Goal: Transaction & Acquisition: Purchase product/service

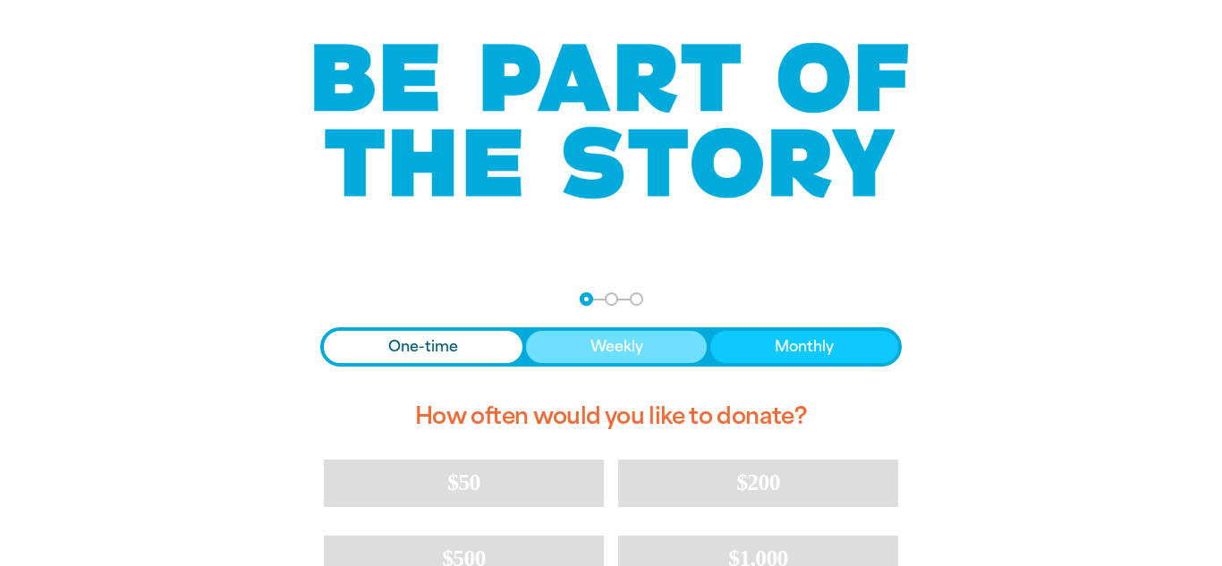
click at [670, 363] on button "Weekly" at bounding box center [617, 347] width 182 height 32
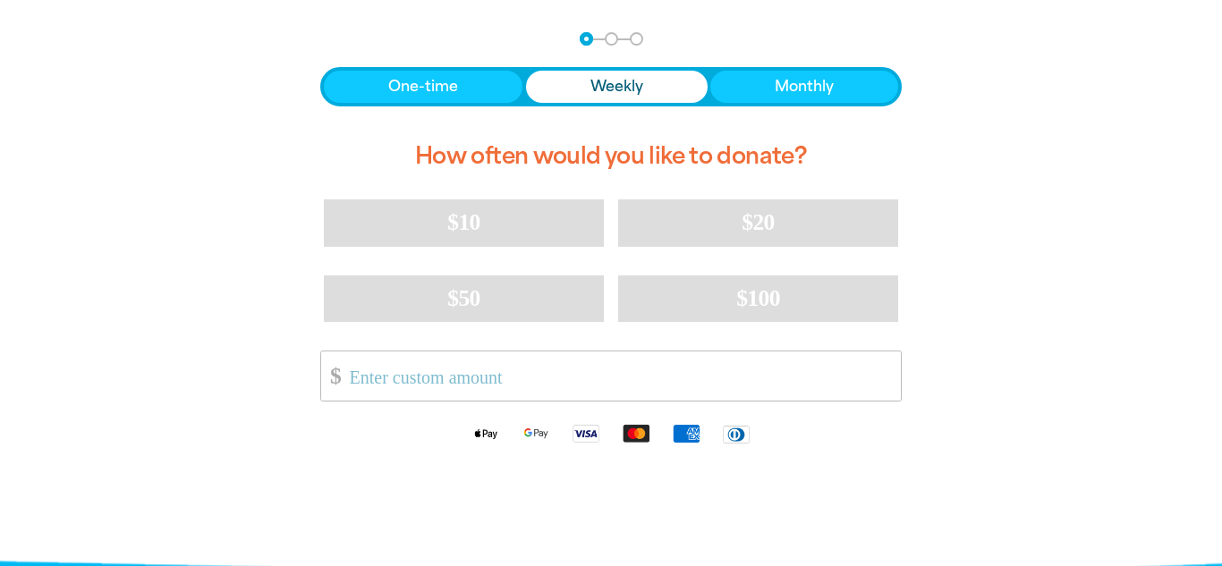
scroll to position [380, 0]
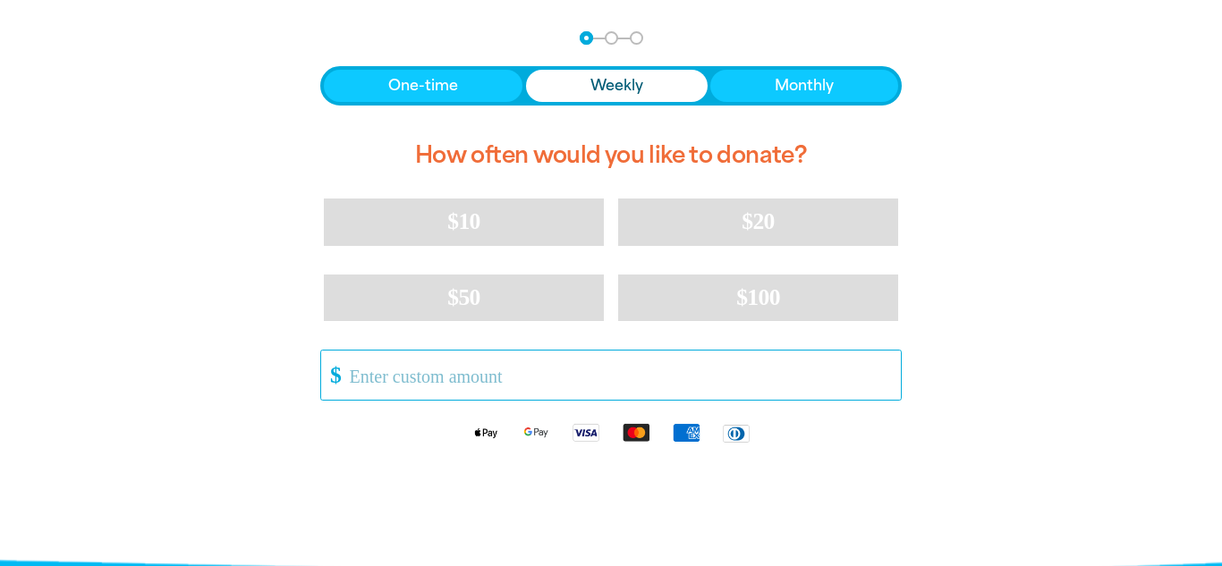
click at [739, 362] on input "Other Amount" at bounding box center [619, 375] width 564 height 49
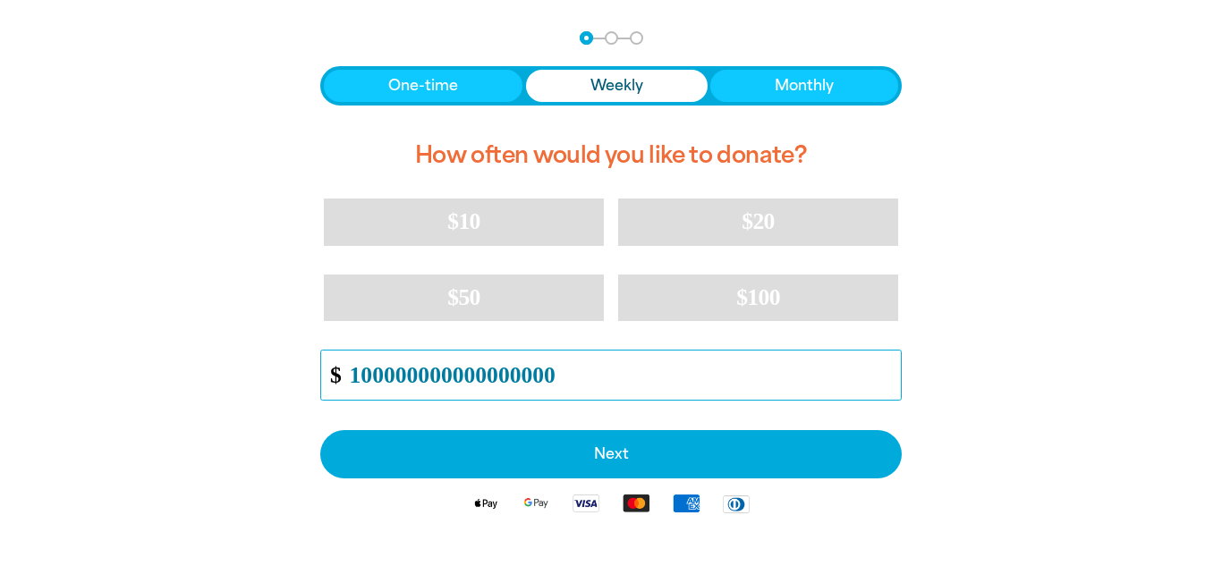
type input "1000000000000000000"
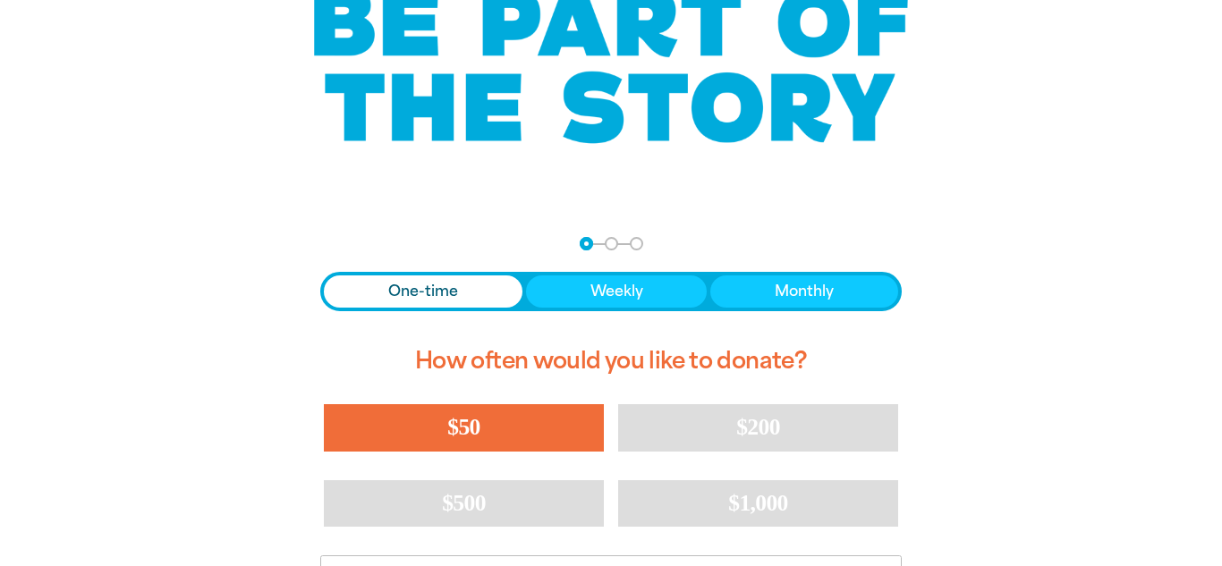
scroll to position [189, 0]
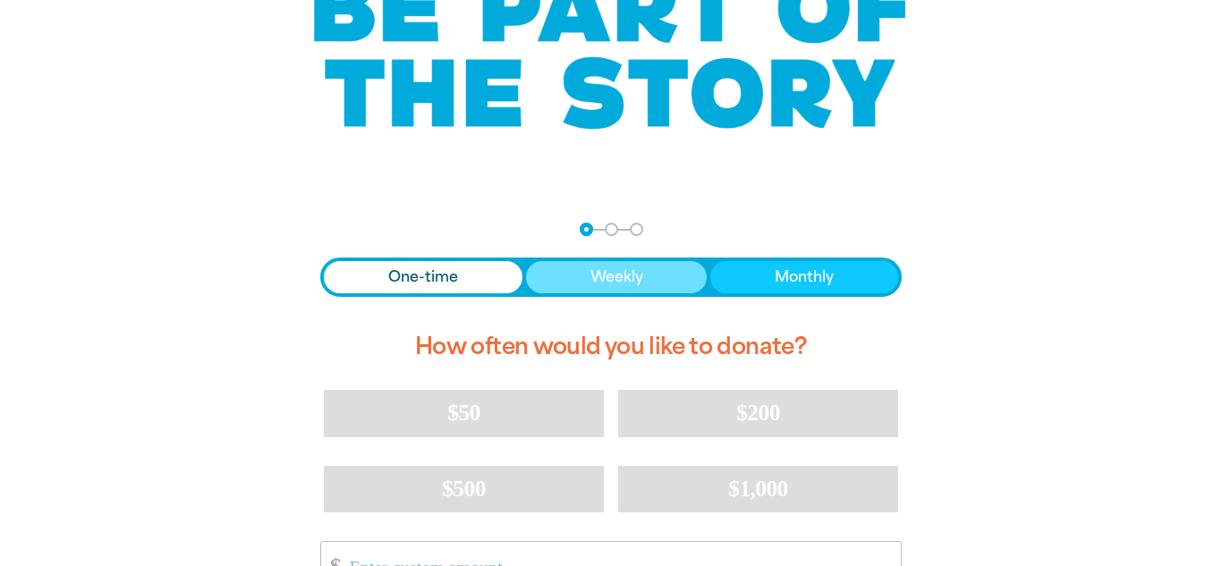
click at [685, 271] on button "Weekly" at bounding box center [617, 277] width 182 height 32
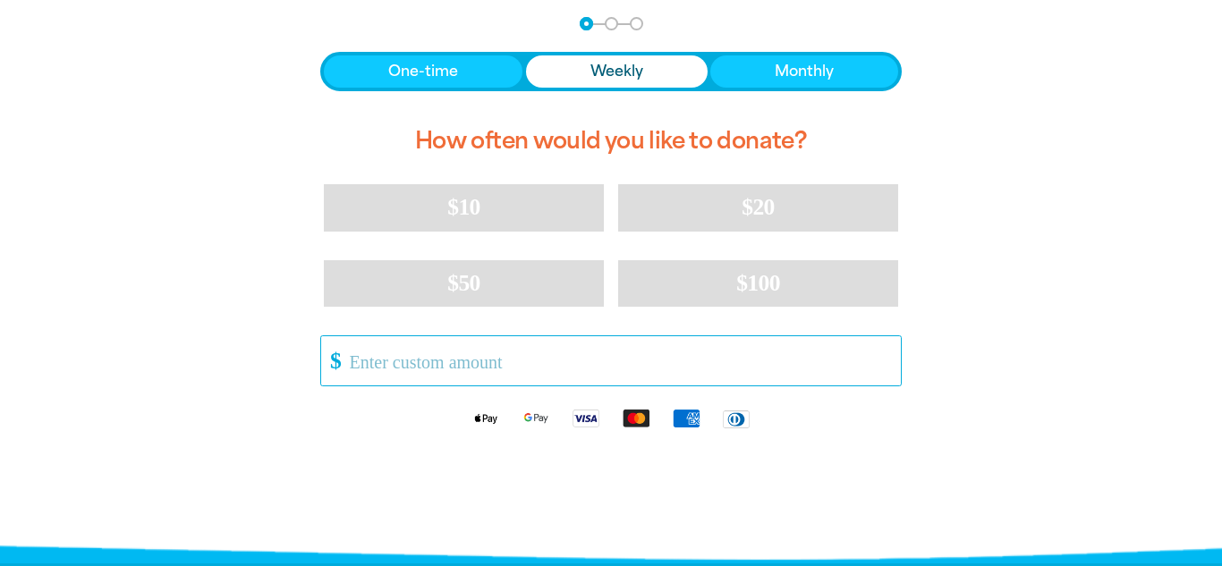
scroll to position [402, 0]
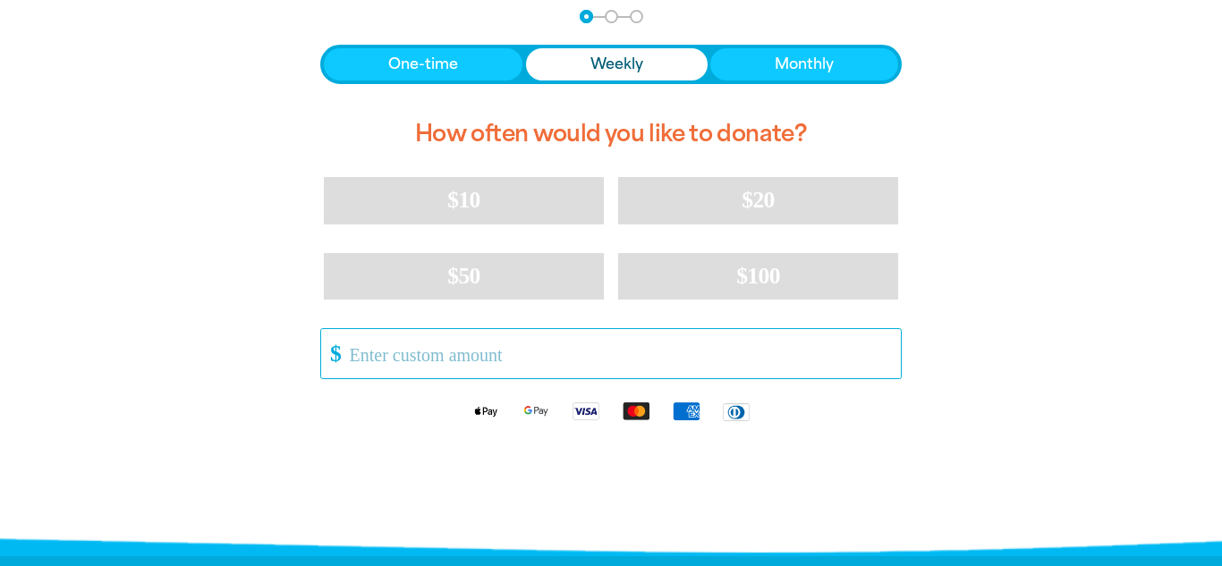
click at [540, 362] on input "Other Amount" at bounding box center [619, 353] width 564 height 49
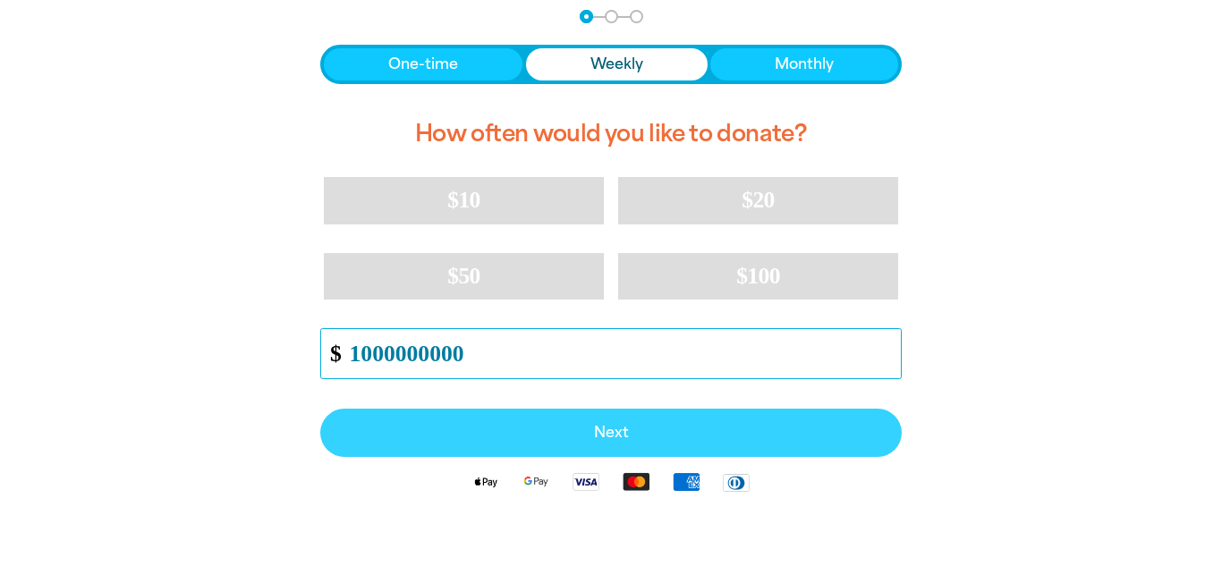
type input "1000000000"
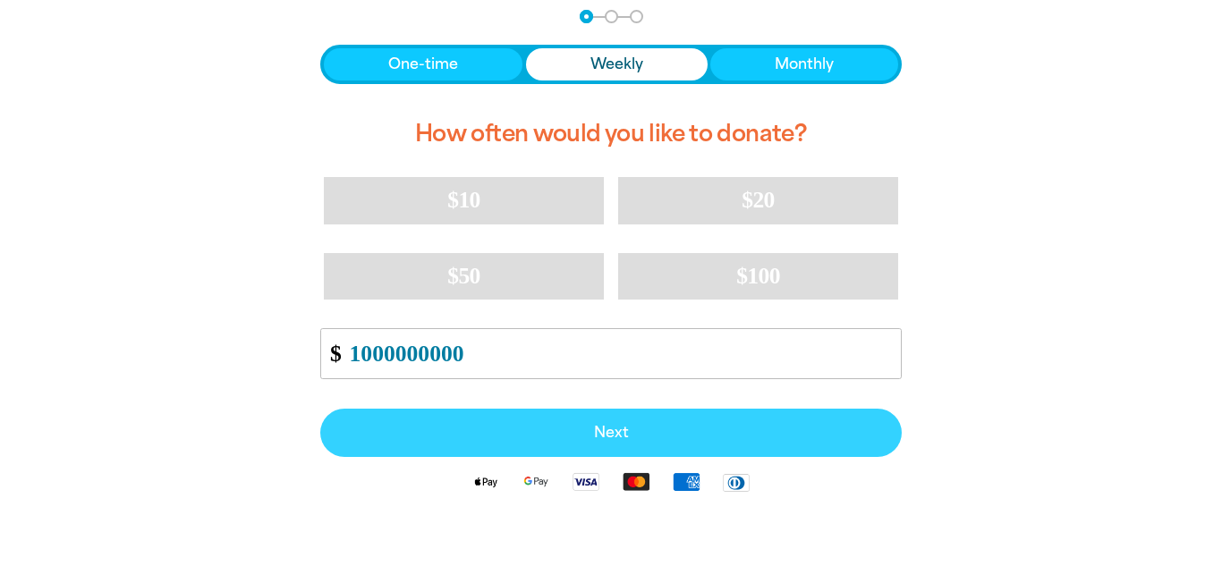
click at [843, 437] on span "Next" at bounding box center [611, 433] width 542 height 14
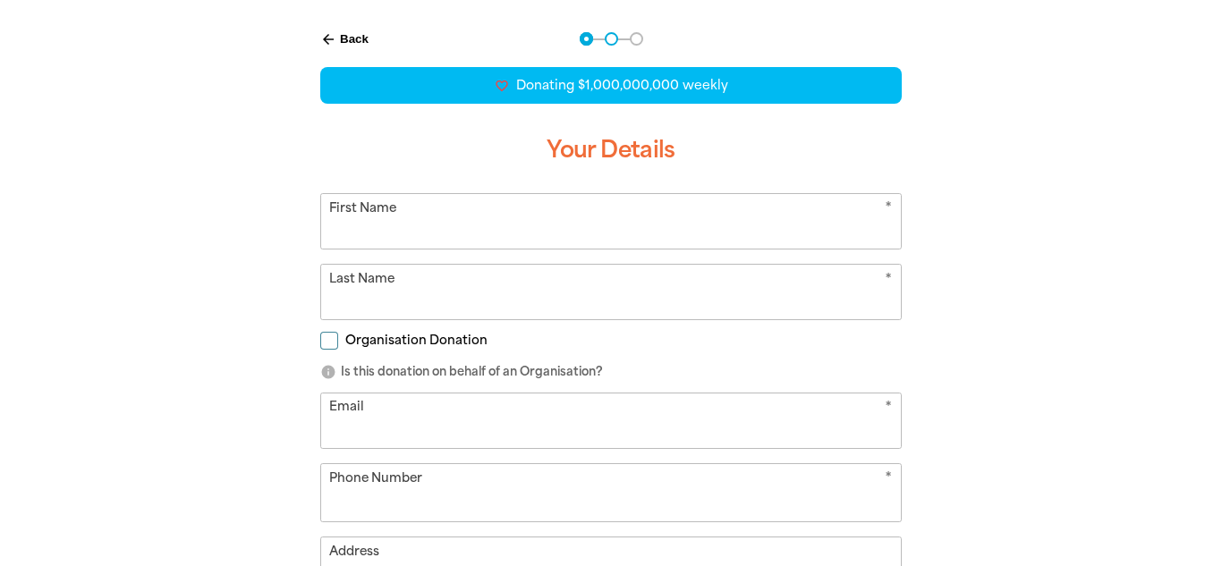
scroll to position [377, 0]
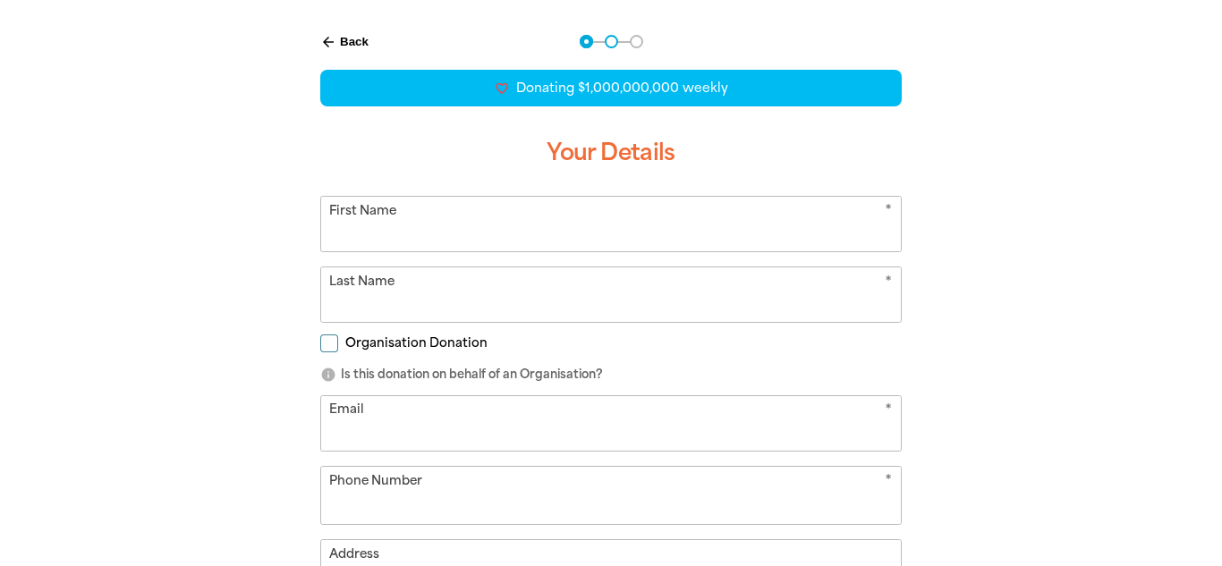
select select "AU"
click at [715, 212] on input "First Name" at bounding box center [611, 224] width 580 height 55
type input "CRINGEYAH"
click at [483, 313] on input "Last Name" at bounding box center [611, 294] width 580 height 55
type input "CRINGEYCRINGEYMINGEY"
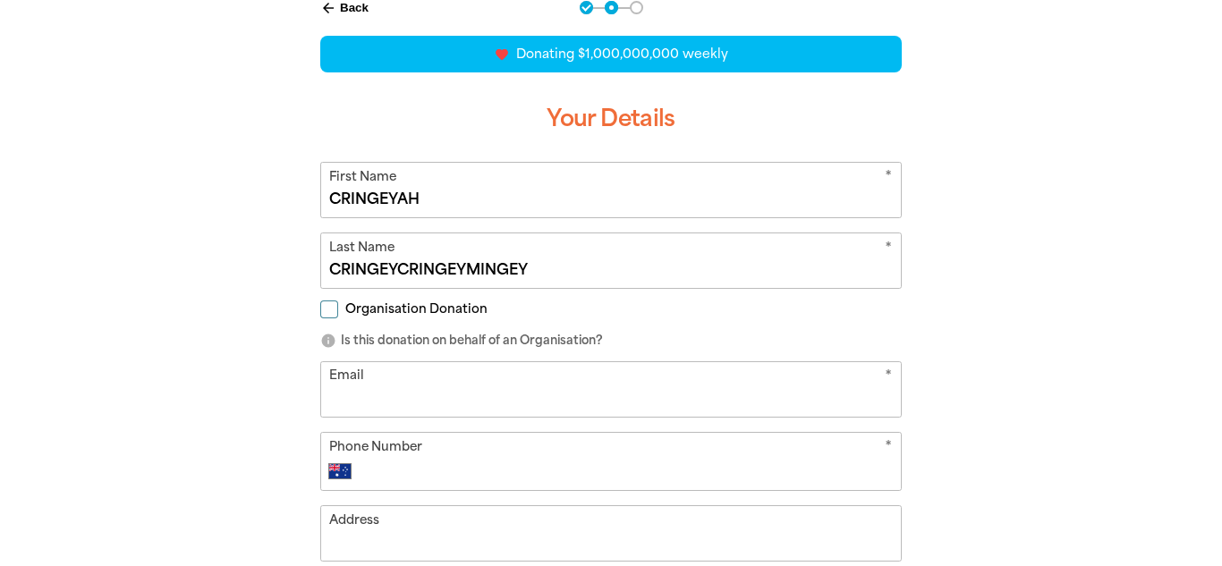
scroll to position [412, 0]
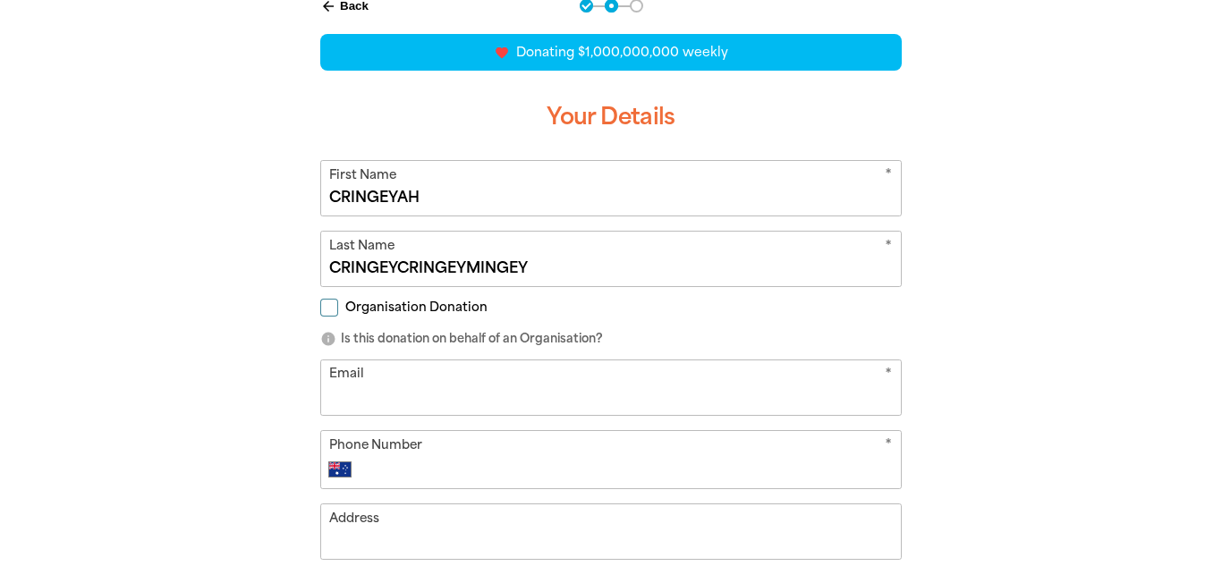
click at [745, 403] on input "Email" at bounding box center [611, 387] width 580 height 55
type input "[EMAIL_ADDRESS][DOMAIN_NAME]"
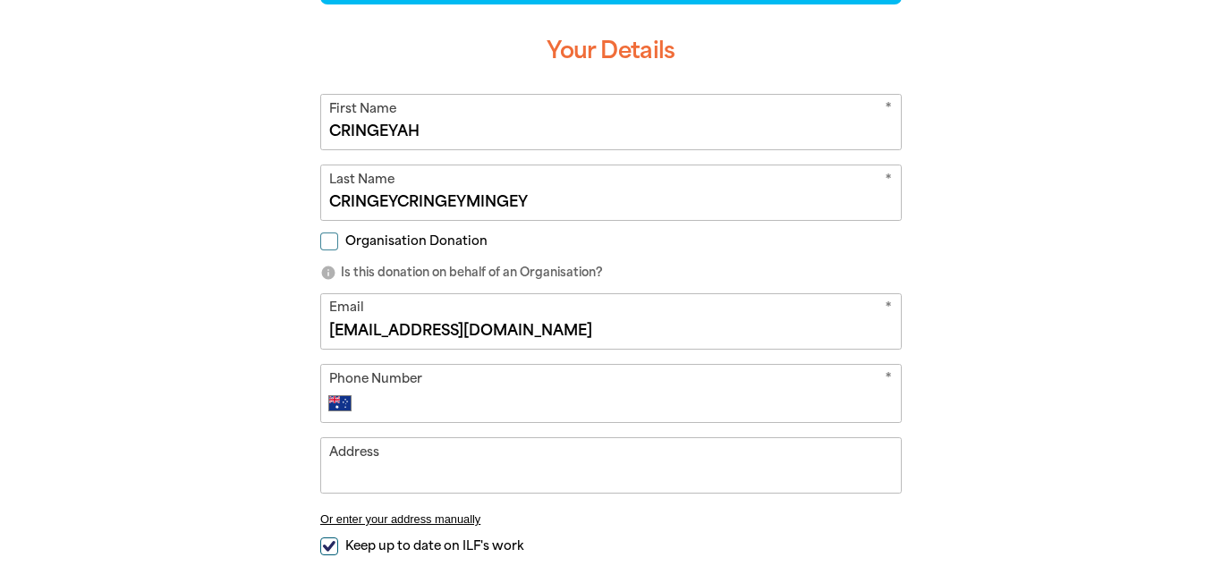
scroll to position [488, 0]
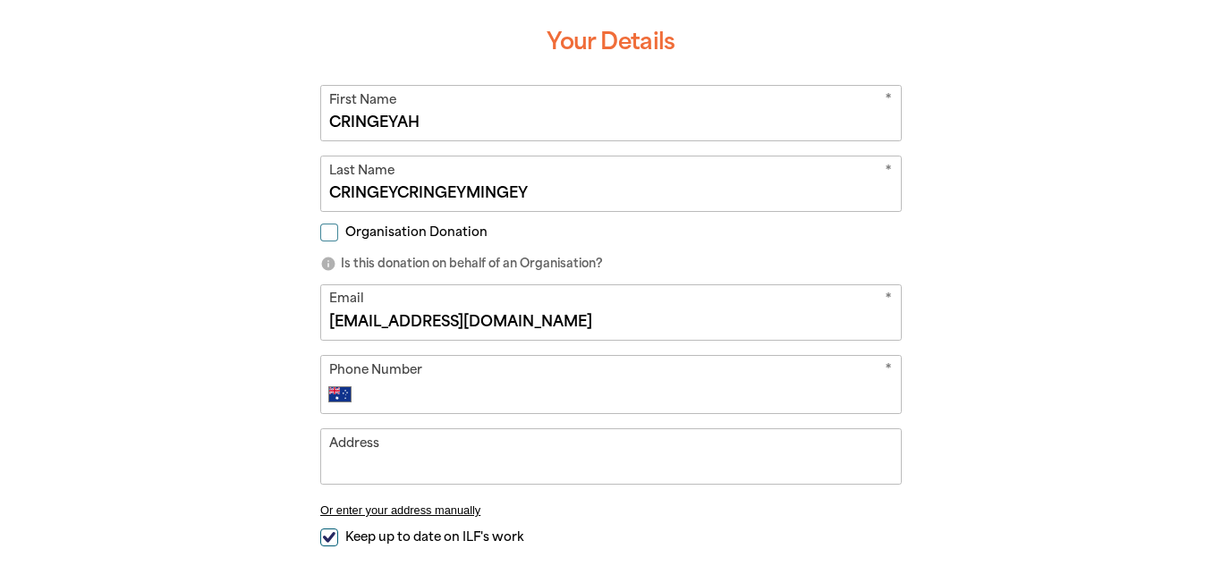
click at [680, 404] on input "Phone Number" at bounding box center [629, 394] width 529 height 21
type input "6"
type input "1"
type input "123456789"
click at [396, 458] on input "Address" at bounding box center [611, 456] width 580 height 55
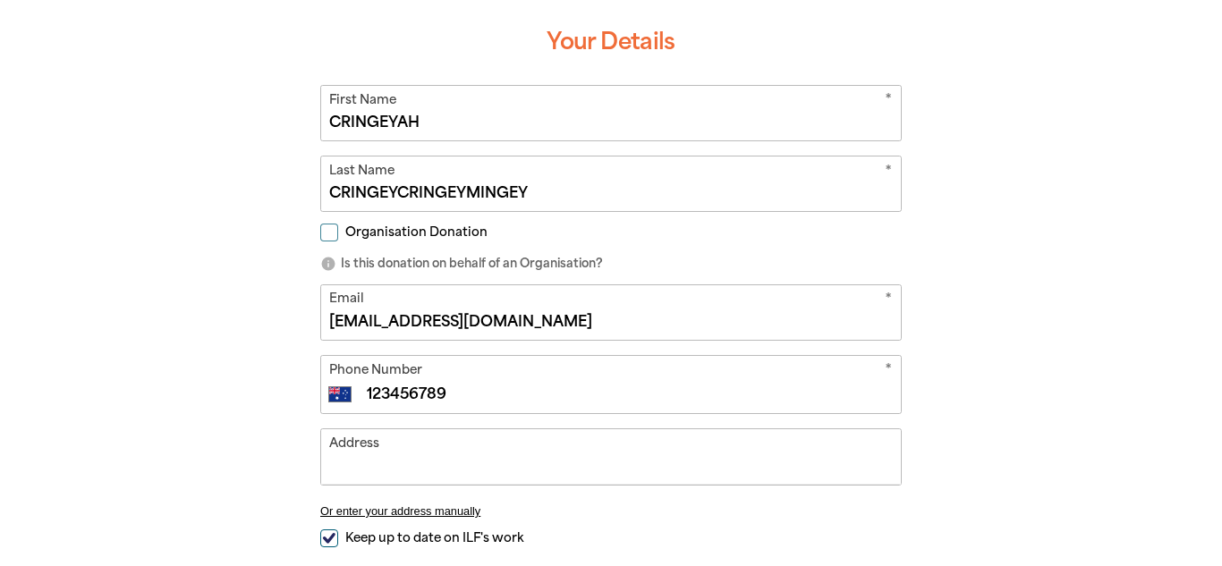
type input "t"
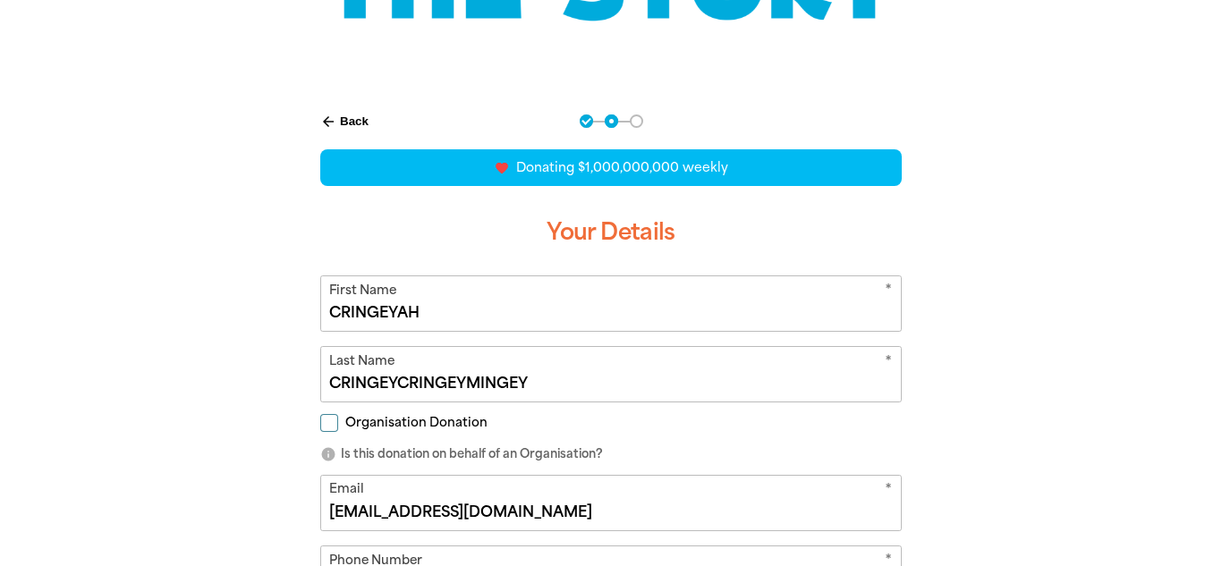
scroll to position [296, 0]
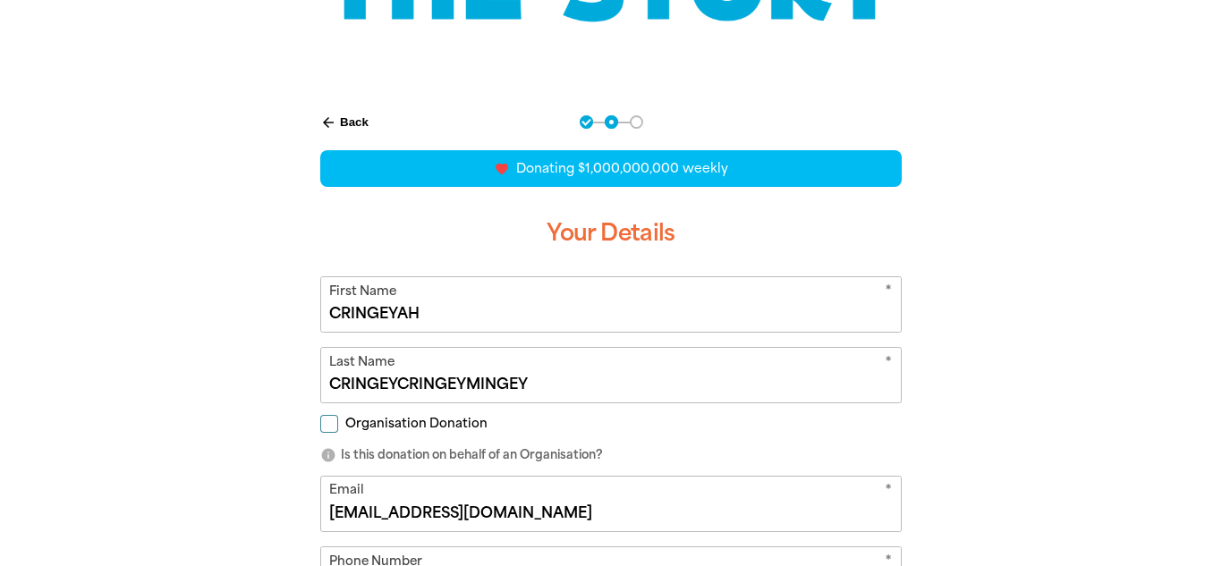
type input "OhioSkibidi69 Street"
click at [729, 390] on input "CRINGEYCRINGEYMINGEY" at bounding box center [611, 375] width 580 height 55
click at [572, 318] on input "CRINGEYAH" at bounding box center [611, 304] width 580 height 55
type input "C"
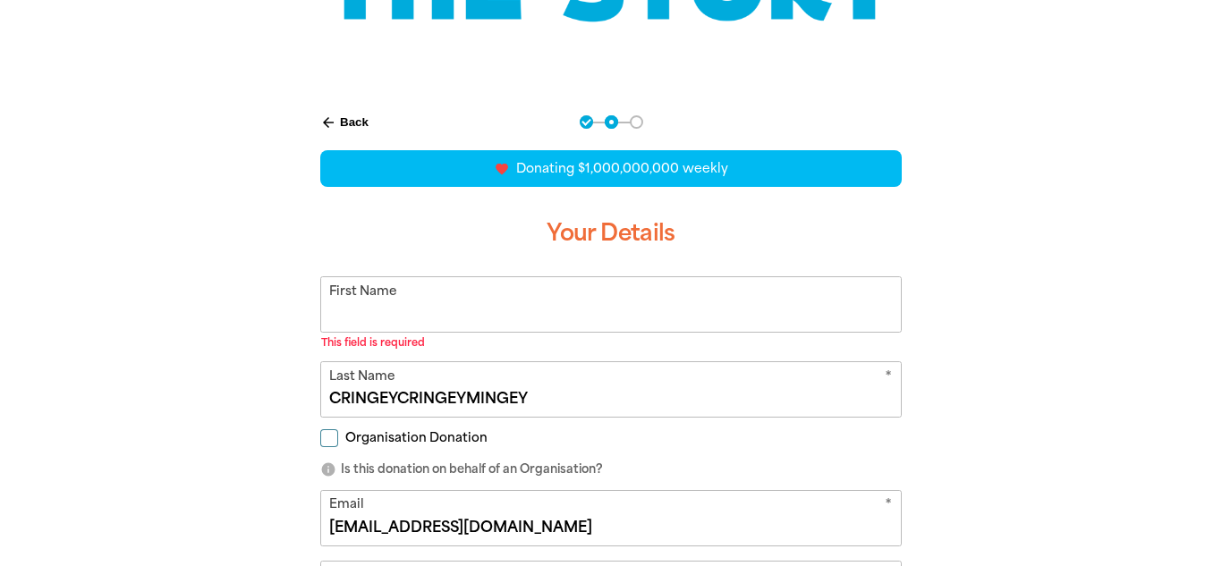
type input "G"
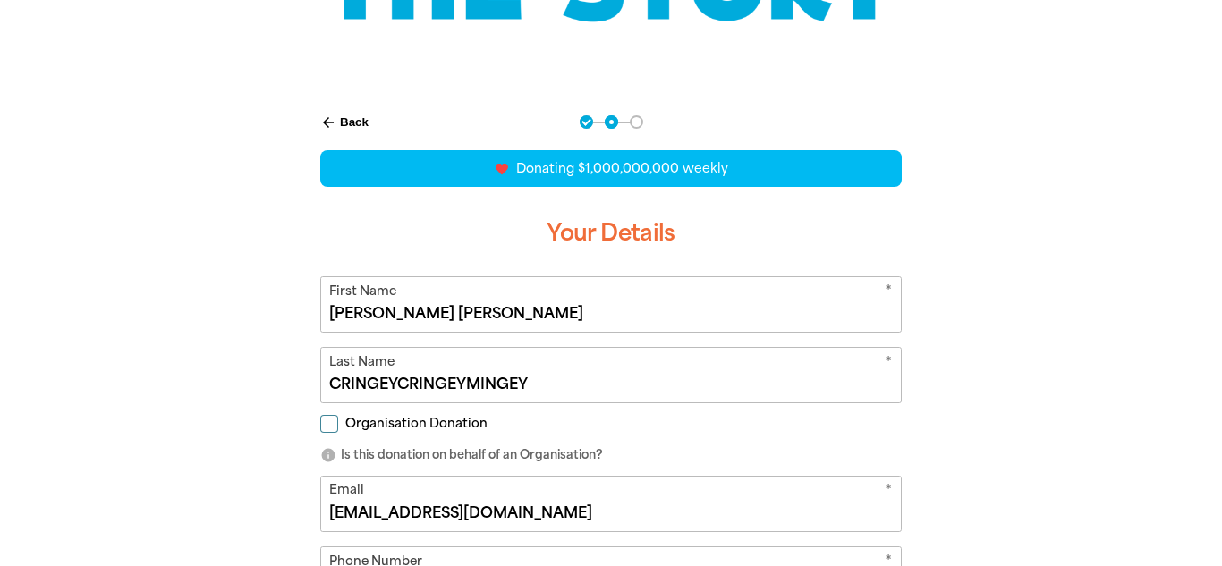
click at [366, 317] on input "Steve maple bacon" at bounding box center [611, 304] width 580 height 55
click at [377, 318] on input "Steve maple bacon" at bounding box center [611, 304] width 580 height 55
click at [423, 309] on input "Stevemaple bacon" at bounding box center [611, 304] width 580 height 55
click at [414, 312] on input "Stevemaple bacon" at bounding box center [611, 304] width 580 height 55
click at [415, 313] on input "Stevemaple bacon" at bounding box center [611, 304] width 580 height 55
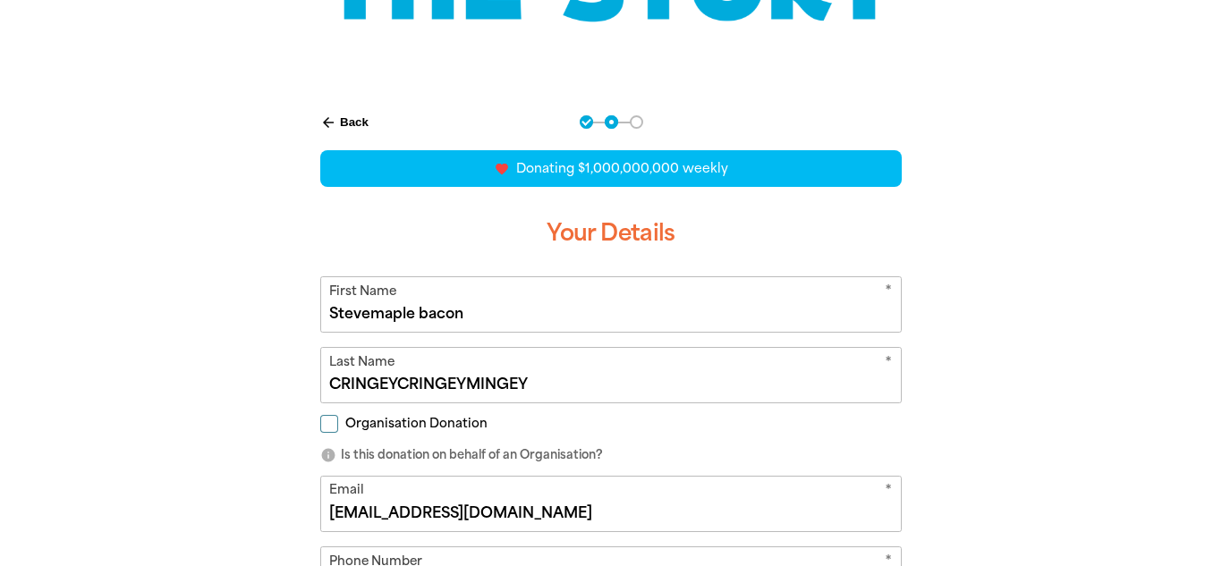
click at [426, 310] on input "Stevemaple bacon" at bounding box center [611, 304] width 580 height 55
type input "Stevemaplebacon"
click at [1116, 458] on div "arrow_back Back Step 1 Step 2 Step 3 favorite_border favorite favorite favorite…" at bounding box center [610, 509] width 1073 height 832
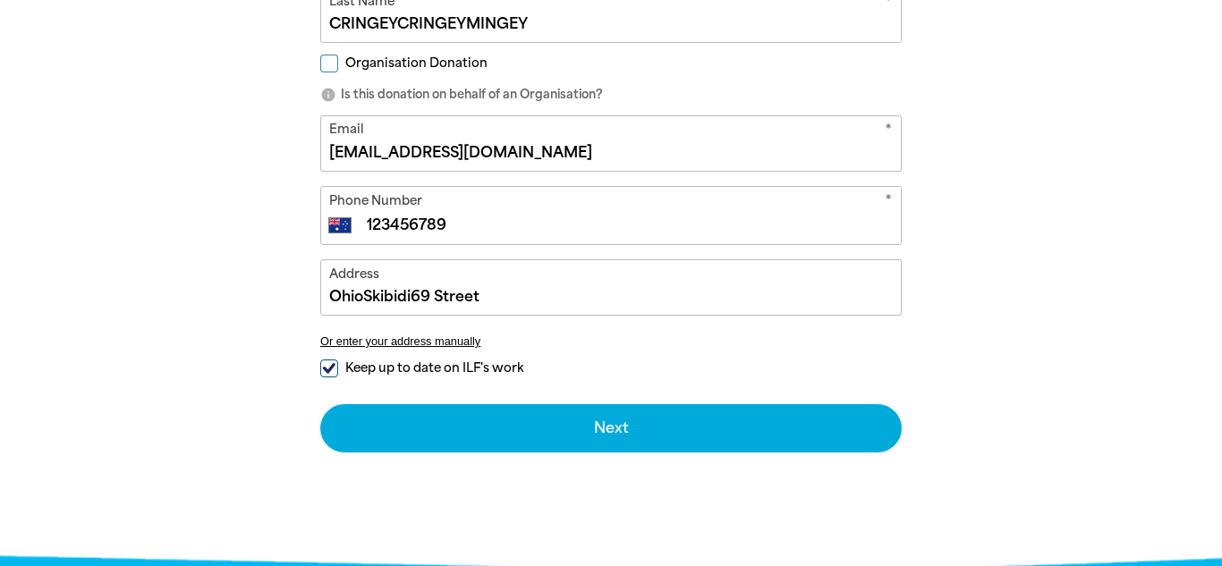
scroll to position [657, 0]
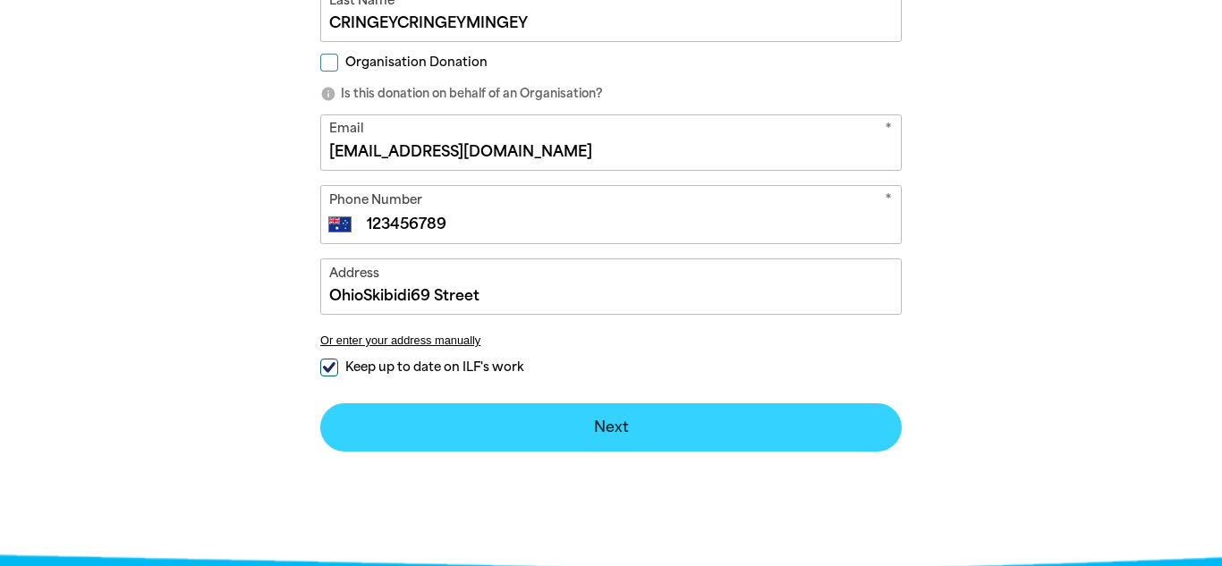
click at [847, 434] on button "Next chevron_right" at bounding box center [610, 427] width 581 height 48
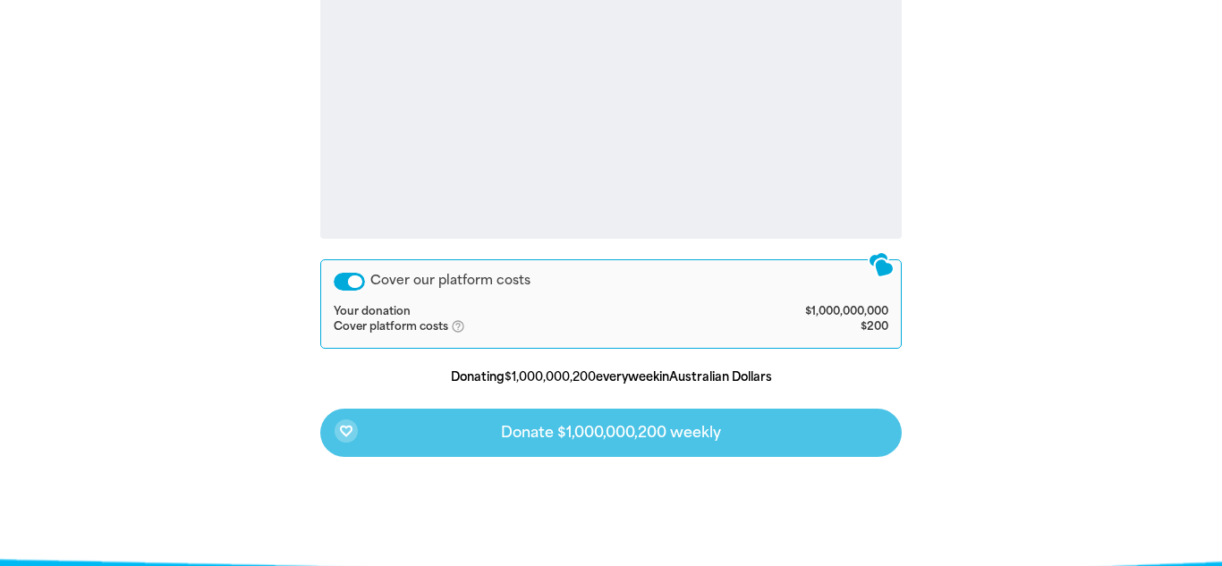
scroll to position [679, 0]
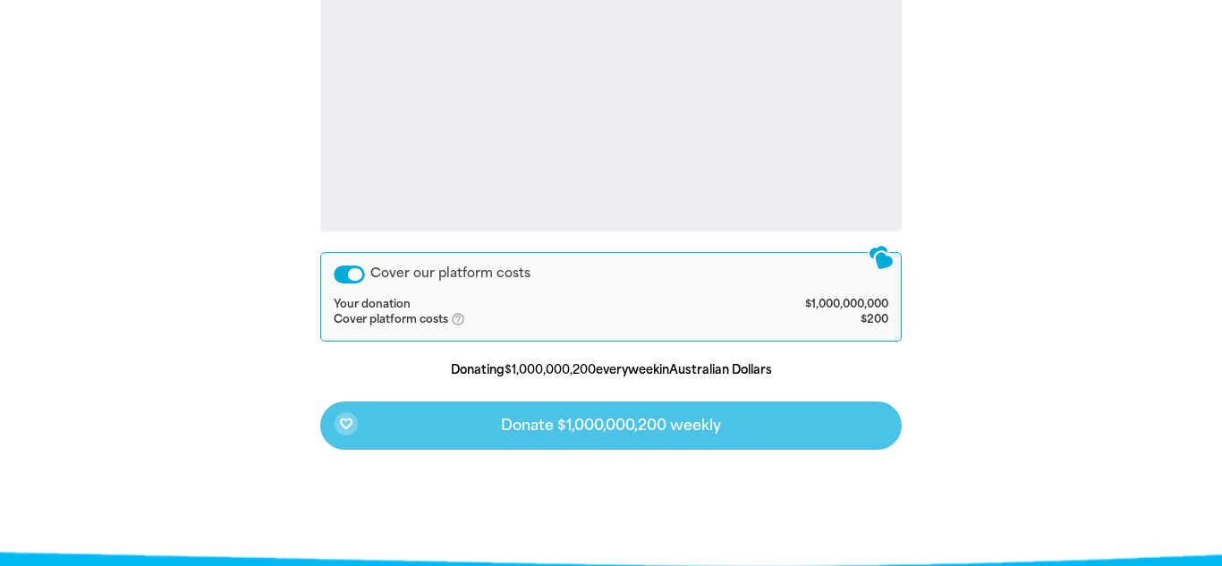
click at [784, 431] on div "favorite_border Donate $1,000,000,200 weekly" at bounding box center [610, 426] width 581 height 48
click at [804, 445] on div "favorite_border Donate $1,000,000,200 weekly" at bounding box center [610, 426] width 581 height 48
click at [810, 451] on div "arrow_back Back Step 1 Step 2 Step 3 Your Payment Details Enter your payment de…" at bounding box center [611, 90] width 626 height 761
click at [808, 452] on div "arrow_back Back Step 1 Step 2 Step 3 Your Payment Details Enter your payment de…" at bounding box center [611, 90] width 626 height 761
click at [818, 448] on div "favorite_border Donate $1,000,000,200 weekly" at bounding box center [610, 426] width 581 height 48
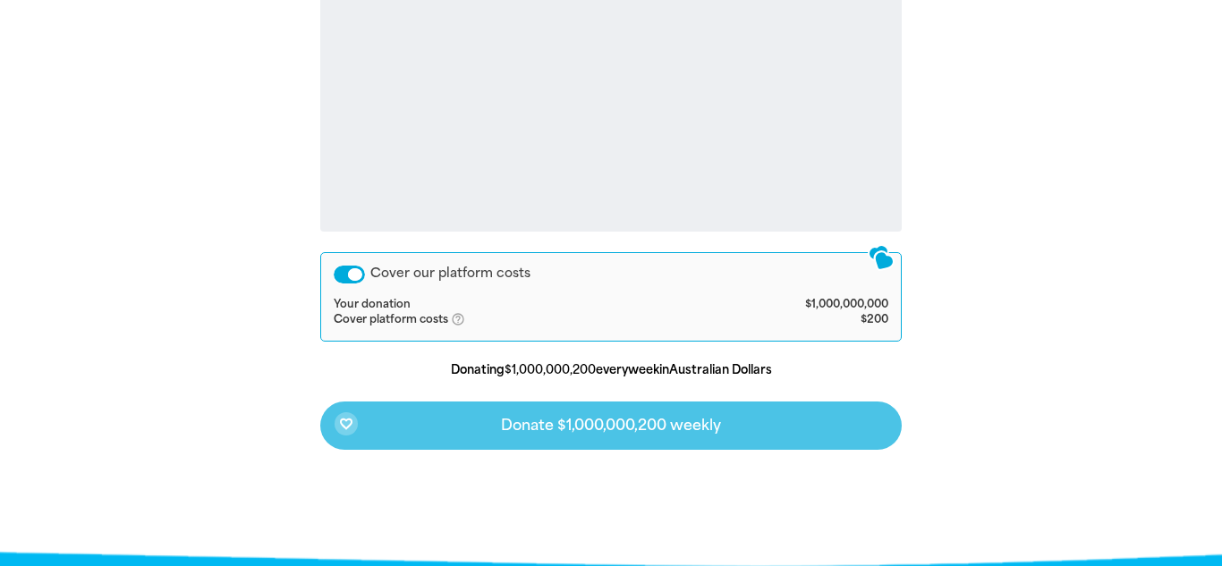
click at [766, 415] on div "favorite_border Donate $1,000,000,200 weekly" at bounding box center [610, 426] width 581 height 48
click at [761, 462] on div "arrow_back Back Step 1 Step 2 Step 3 Your Payment Details Enter your payment de…" at bounding box center [611, 90] width 626 height 761
click at [743, 452] on div "arrow_back Back Step 1 Step 2 Step 3 Your Payment Details Enter your payment de…" at bounding box center [611, 90] width 626 height 761
click at [742, 424] on div "favorite_border Donate $1,000,000,200 weekly" at bounding box center [610, 426] width 581 height 48
click at [759, 441] on div "favorite_border Donate $1,000,000,200 weekly" at bounding box center [610, 426] width 581 height 48
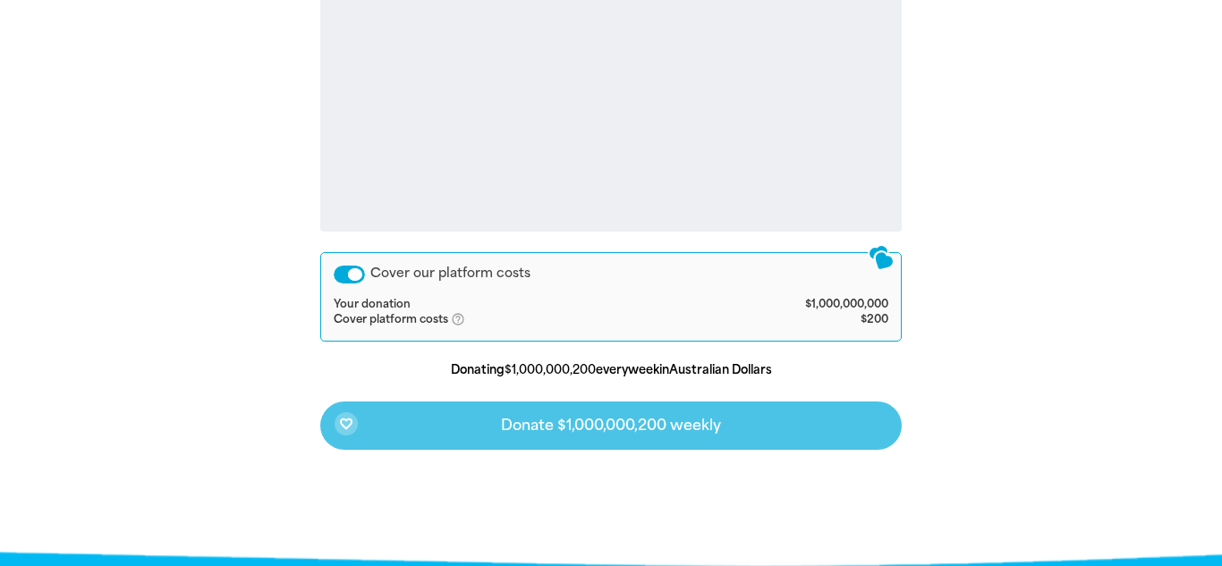
click at [745, 447] on div "favorite_border Donate $1,000,000,200 weekly" at bounding box center [610, 426] width 581 height 48
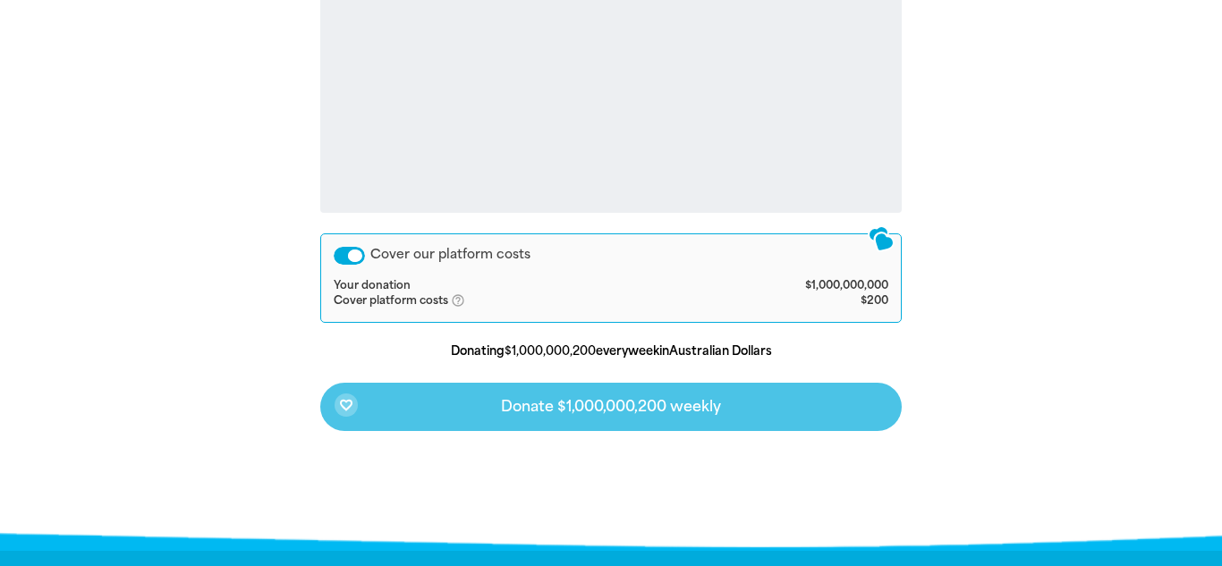
scroll to position [745, 0]
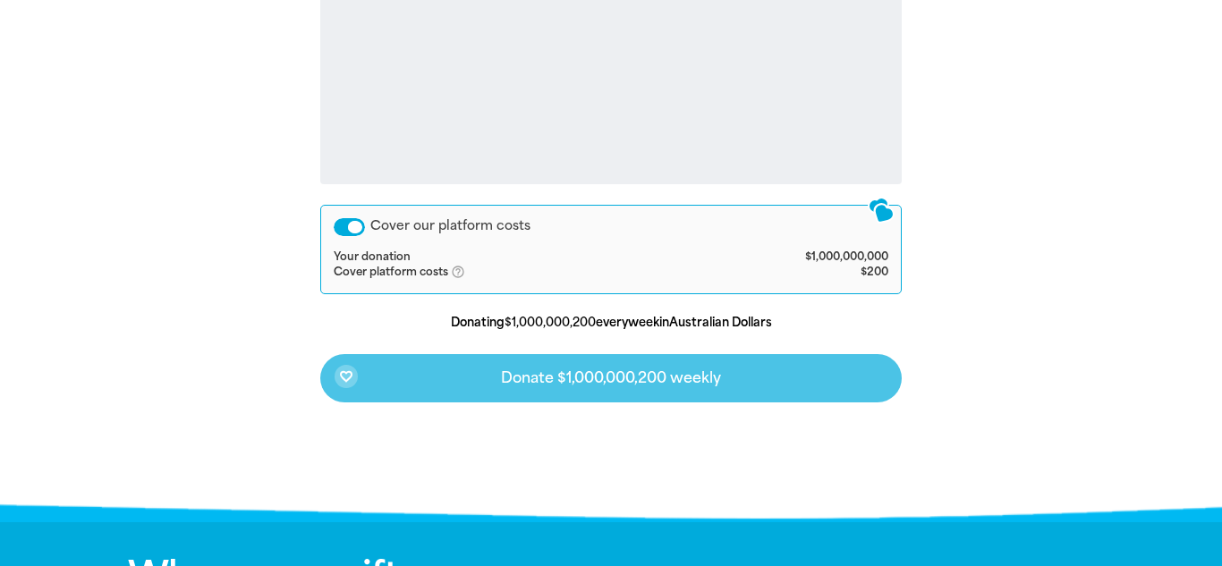
click at [840, 380] on div "favorite_border Donate $1,000,000,200 weekly" at bounding box center [610, 378] width 581 height 48
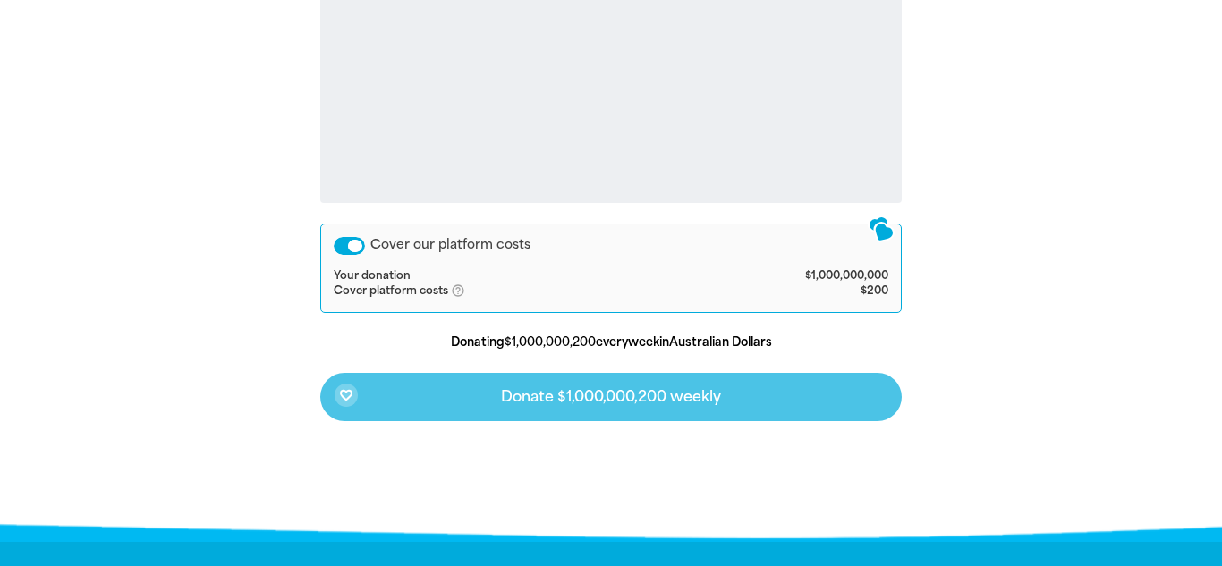
click at [864, 399] on div "favorite_border Donate $1,000,000,200 weekly" at bounding box center [610, 397] width 581 height 48
click at [842, 409] on div "favorite_border Donate $1,000,000,200 weekly" at bounding box center [610, 397] width 581 height 48
click at [836, 406] on div "favorite_border Donate $1,000,000,200 weekly" at bounding box center [610, 397] width 581 height 48
click at [838, 403] on div "favorite_border Donate $1,000,000,200 weekly" at bounding box center [610, 397] width 581 height 48
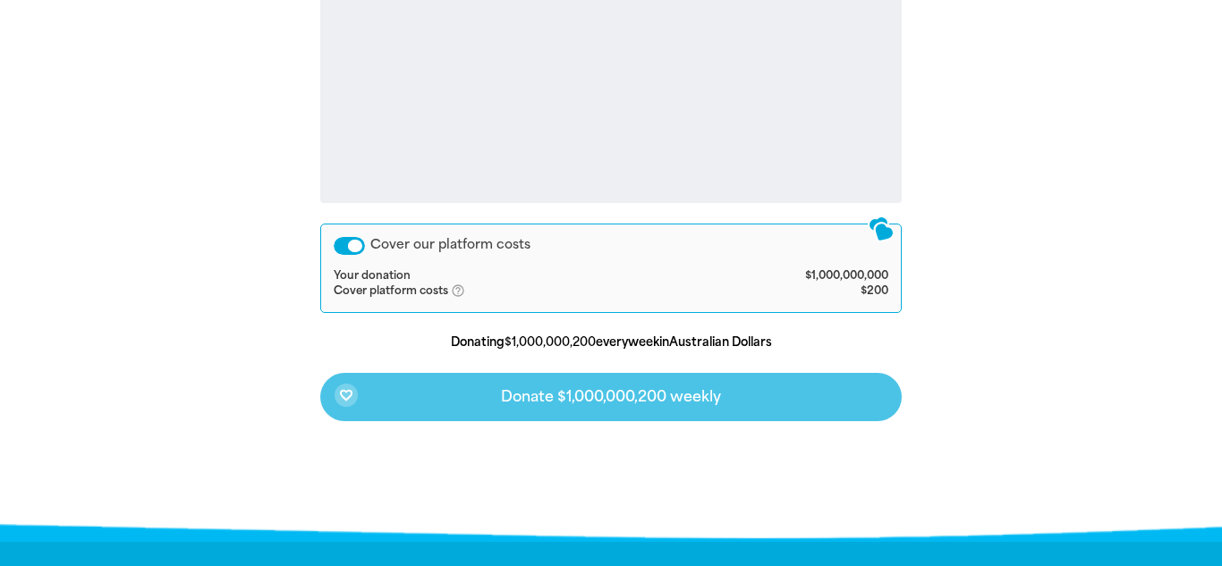
click at [840, 400] on div "favorite_border Donate $1,000,000,200 weekly" at bounding box center [610, 397] width 581 height 48
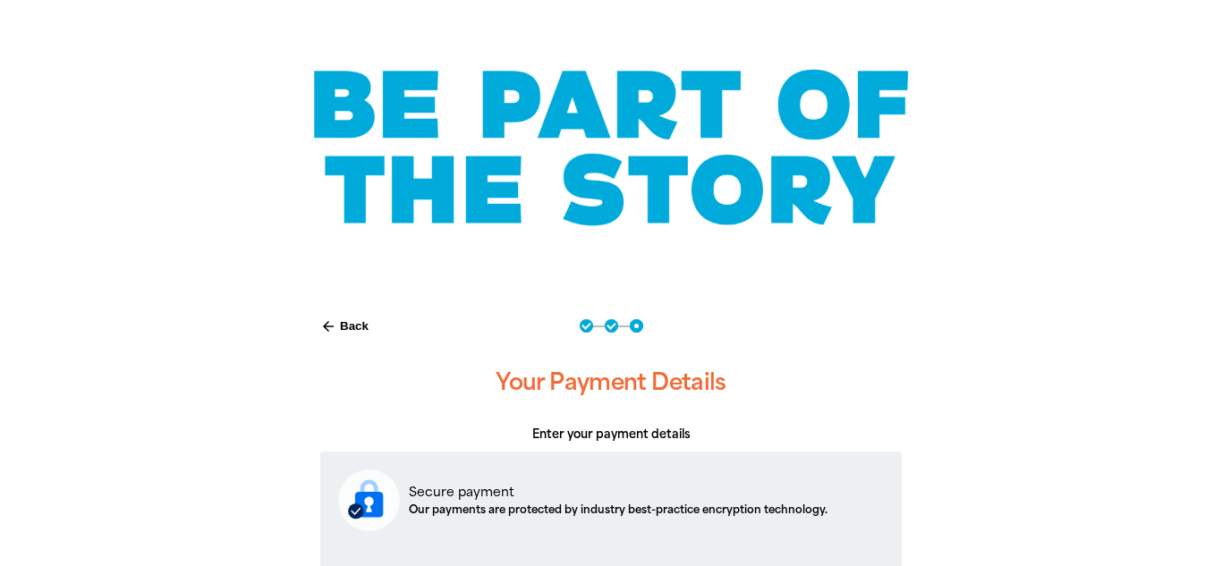
scroll to position [0, 0]
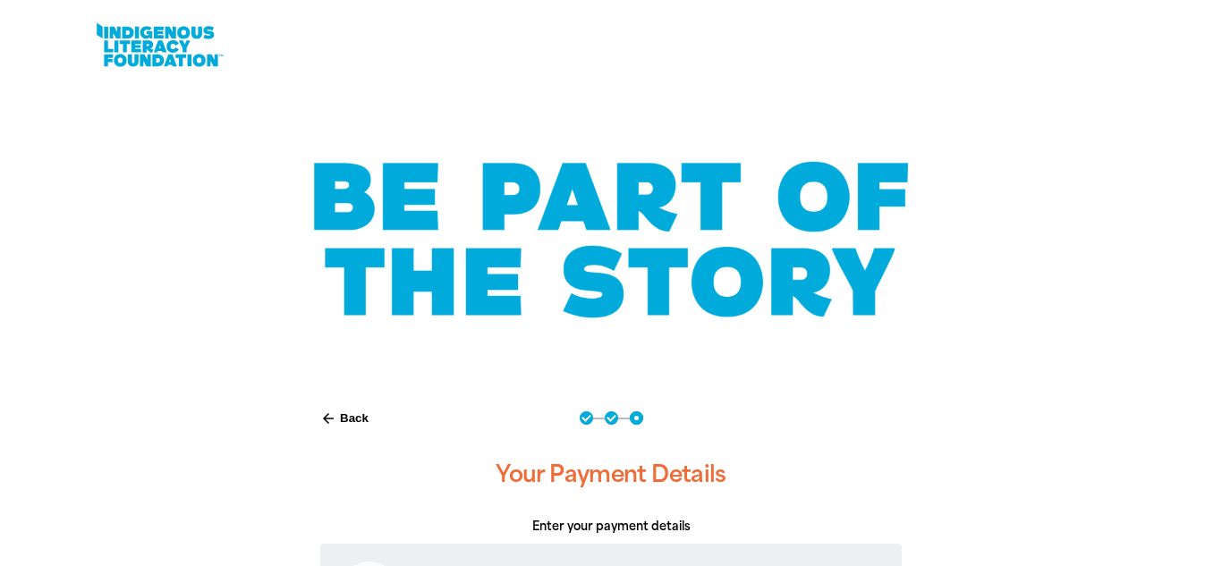
click at [114, 38] on link at bounding box center [159, 45] width 134 height 55
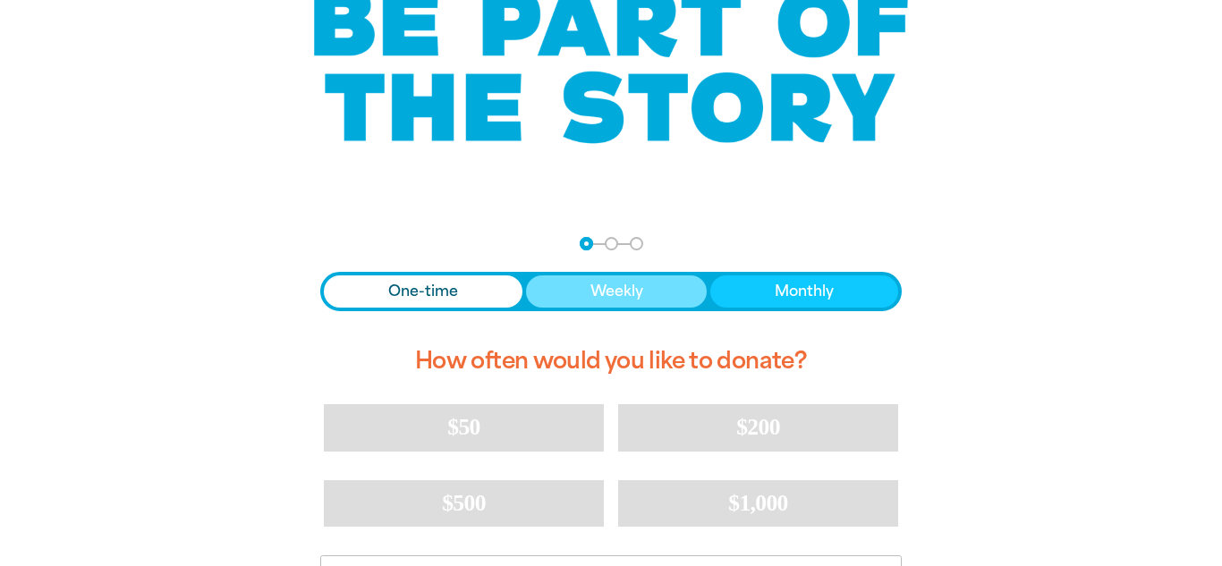
click at [676, 291] on button "Weekly" at bounding box center [617, 292] width 182 height 32
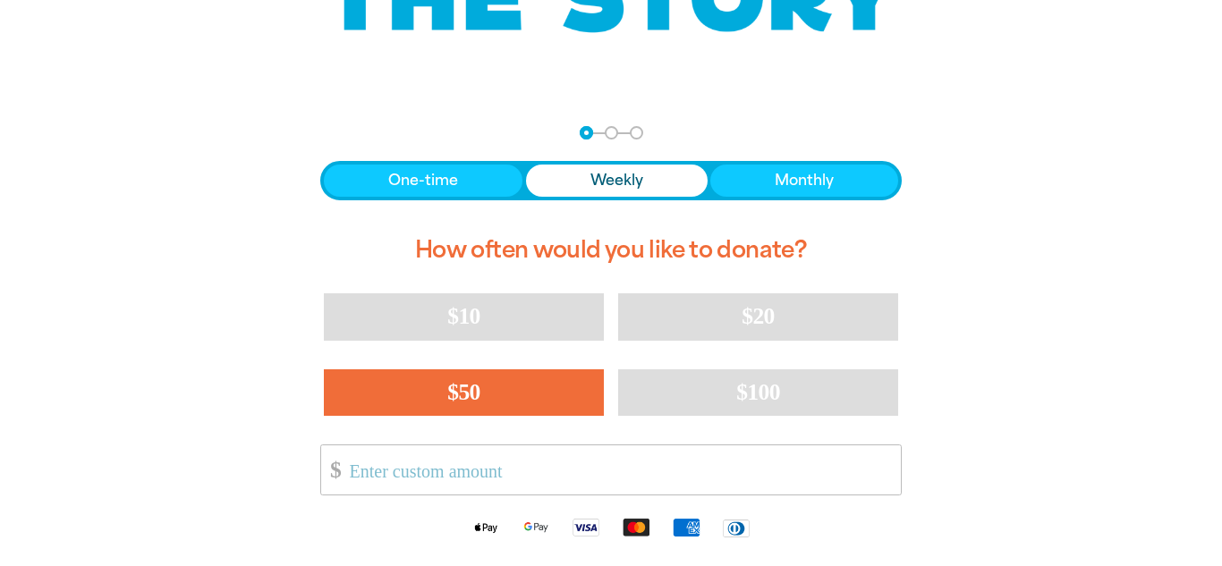
click at [583, 395] on button "$50" at bounding box center [464, 392] width 280 height 47
select select "AU"
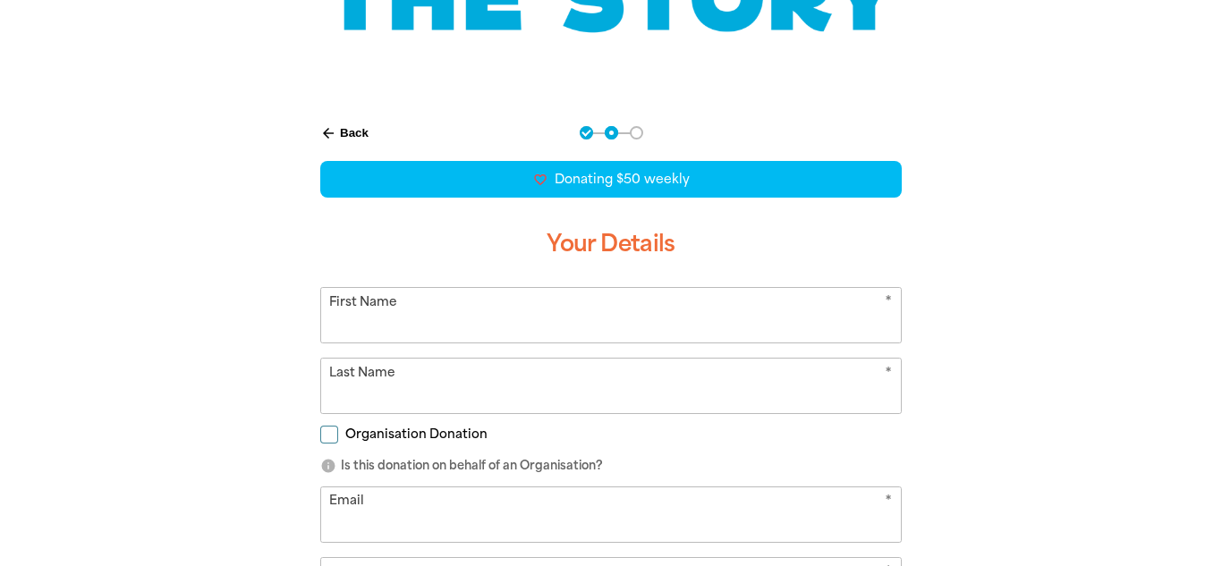
scroll to position [342, 0]
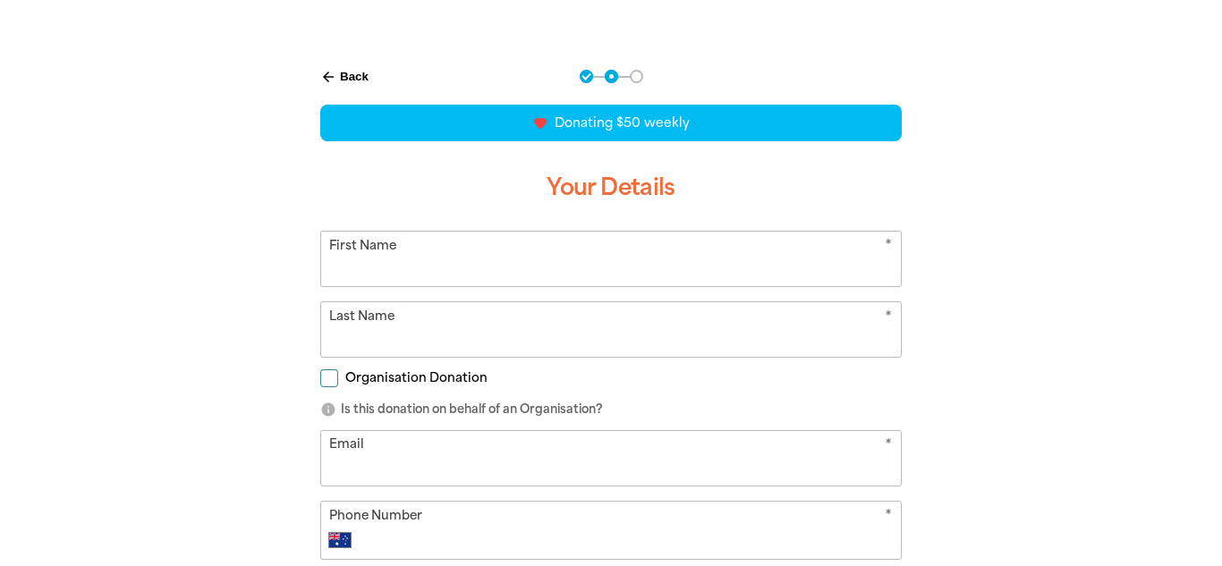
click at [826, 276] on input "First Name" at bounding box center [611, 259] width 580 height 55
type input "Stevemaplebacon"
click at [607, 344] on input "Last Name" at bounding box center [611, 329] width 580 height 55
type input "CRINGEYCRINGEYMINGEY"
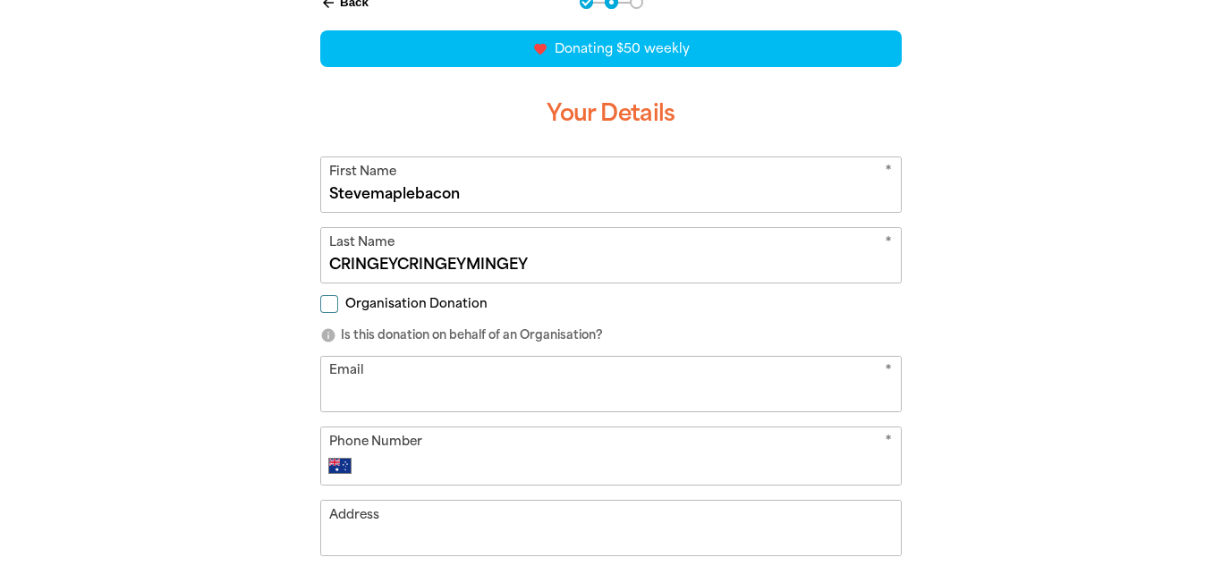
scroll to position [420, 0]
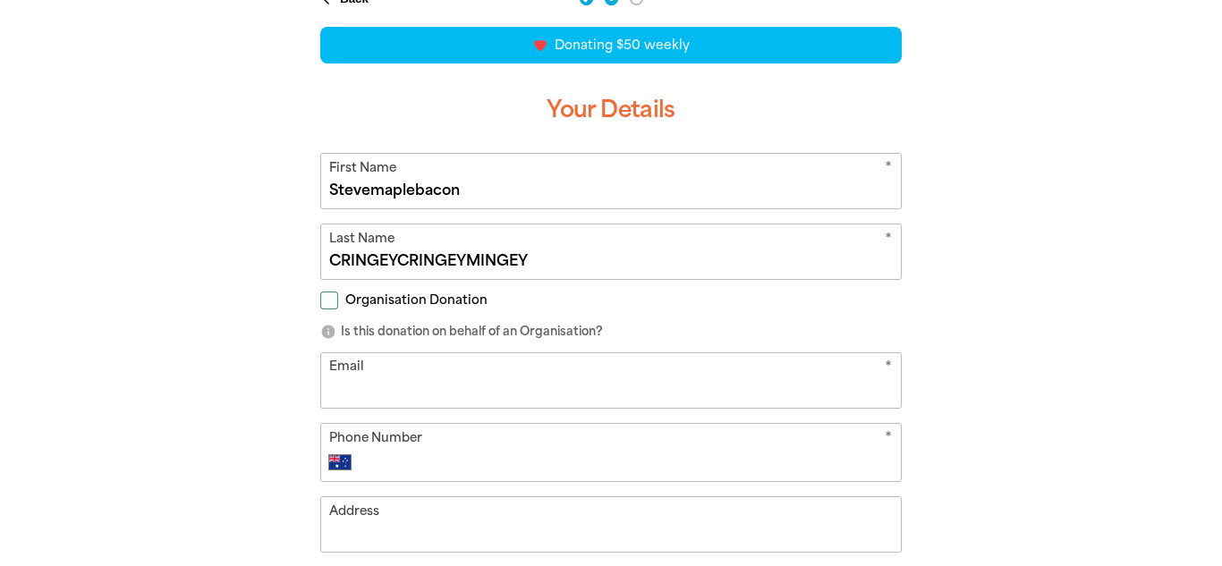
click at [646, 385] on input "Email" at bounding box center [611, 380] width 580 height 55
click at [747, 388] on input "[EMAIL_ADDRESS][DOMAIN_NAME]" at bounding box center [611, 380] width 580 height 55
type input "t"
click at [1077, 397] on div "arrow_back Back Step 1 Step 2 Step 3 favorite_border favorite favorite favorite…" at bounding box center [610, 386] width 1073 height 832
click at [680, 383] on input "Email" at bounding box center [611, 380] width 580 height 55
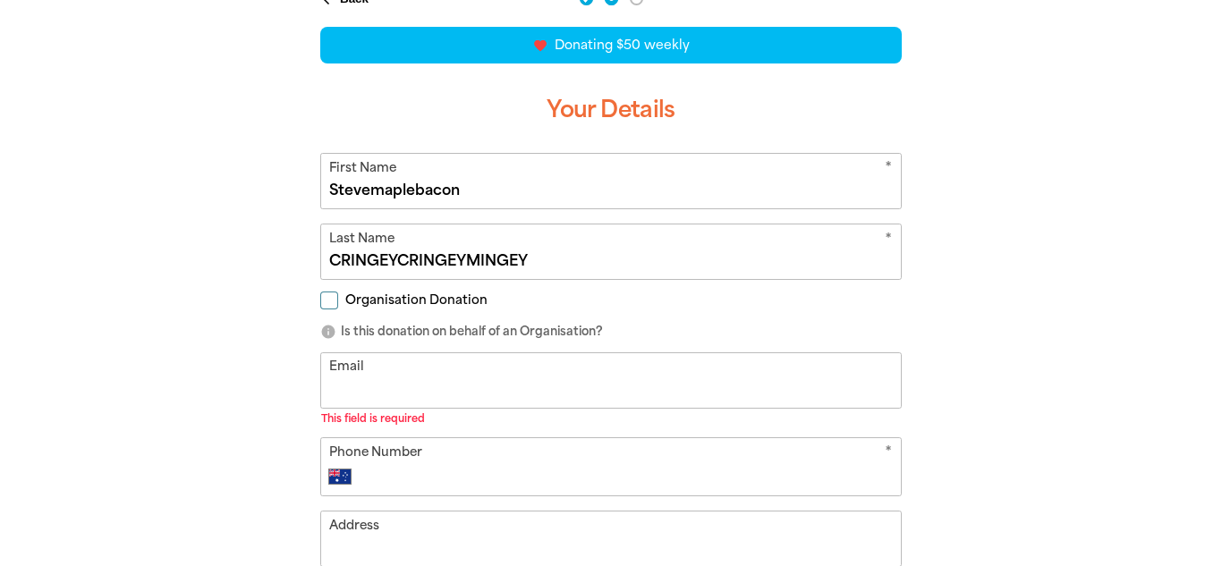
type input "[EMAIL_ADDRESS][DOMAIN_NAME]"
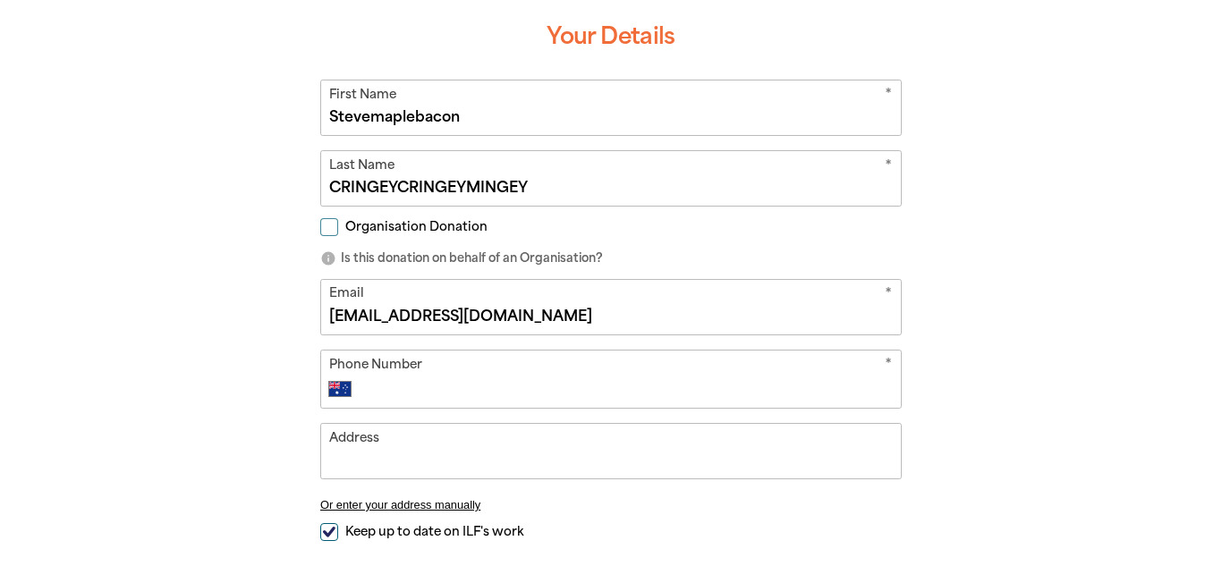
scroll to position [496, 0]
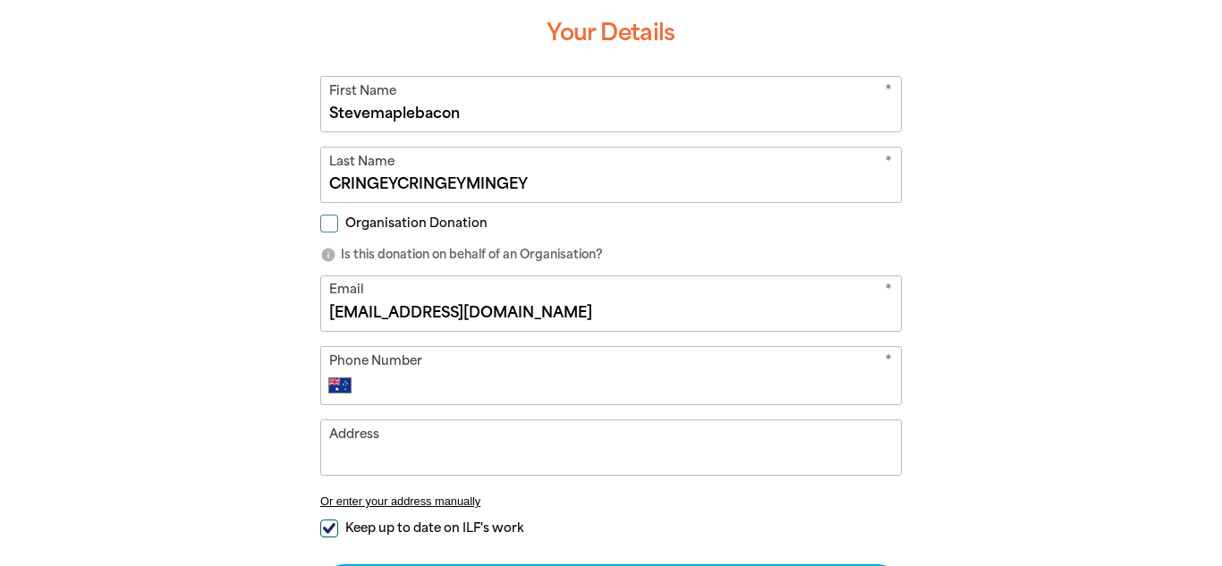
click at [778, 393] on input "Phone Number" at bounding box center [629, 385] width 529 height 21
type input "923482034982034982304"
click at [781, 462] on input "Address" at bounding box center [611, 447] width 580 height 55
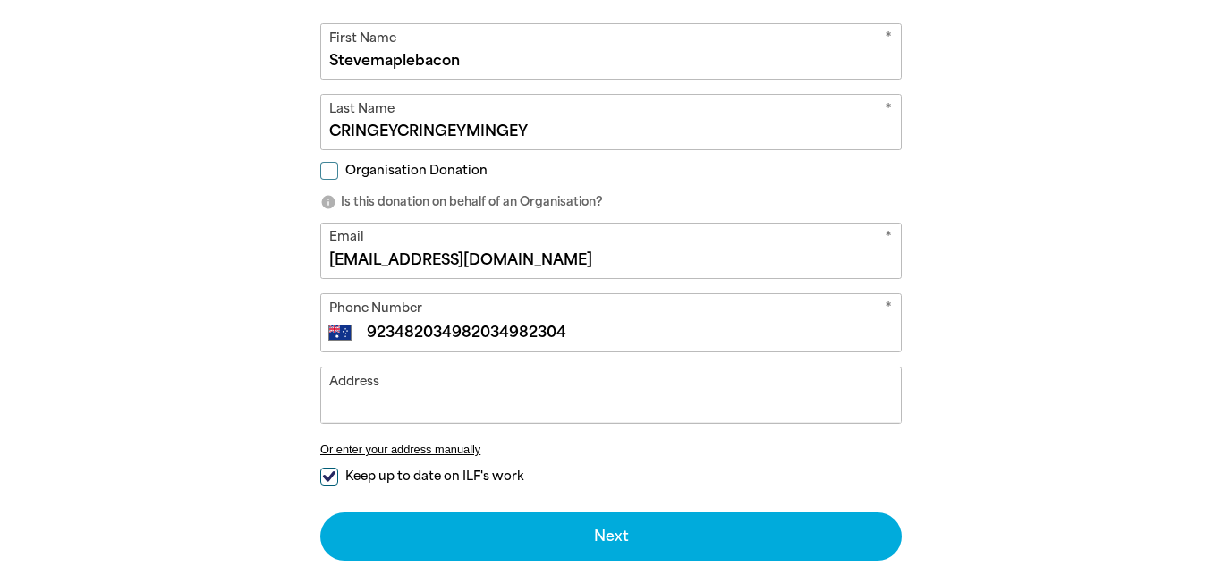
scroll to position [561, 0]
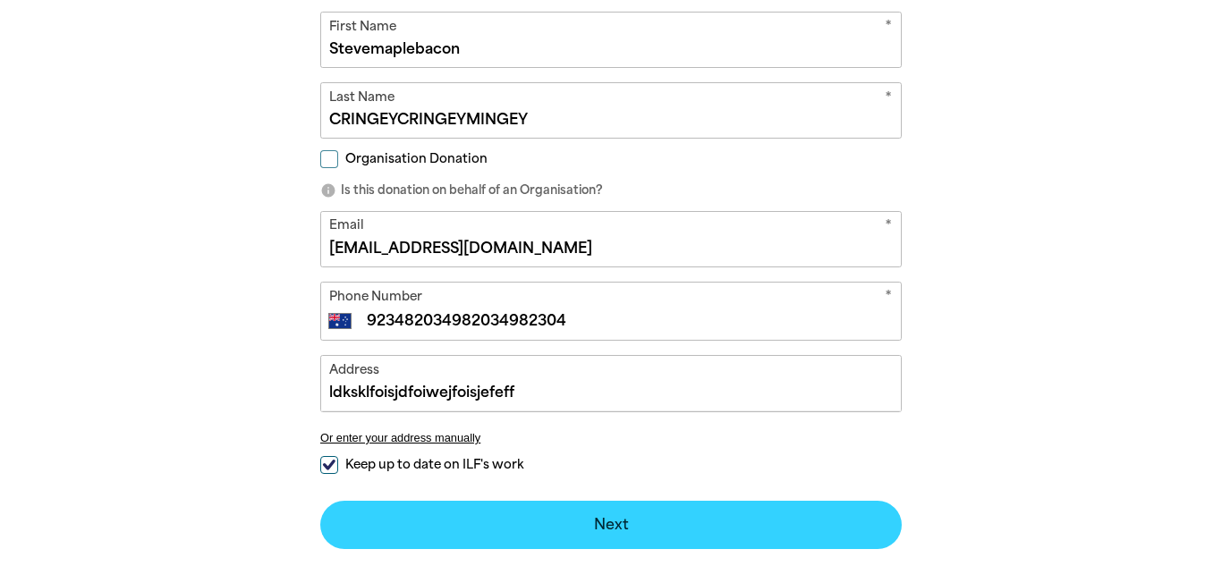
type input "ldksklfoisjdfoiwejfoisjefeff"
click at [806, 534] on button "Next chevron_right" at bounding box center [610, 525] width 581 height 48
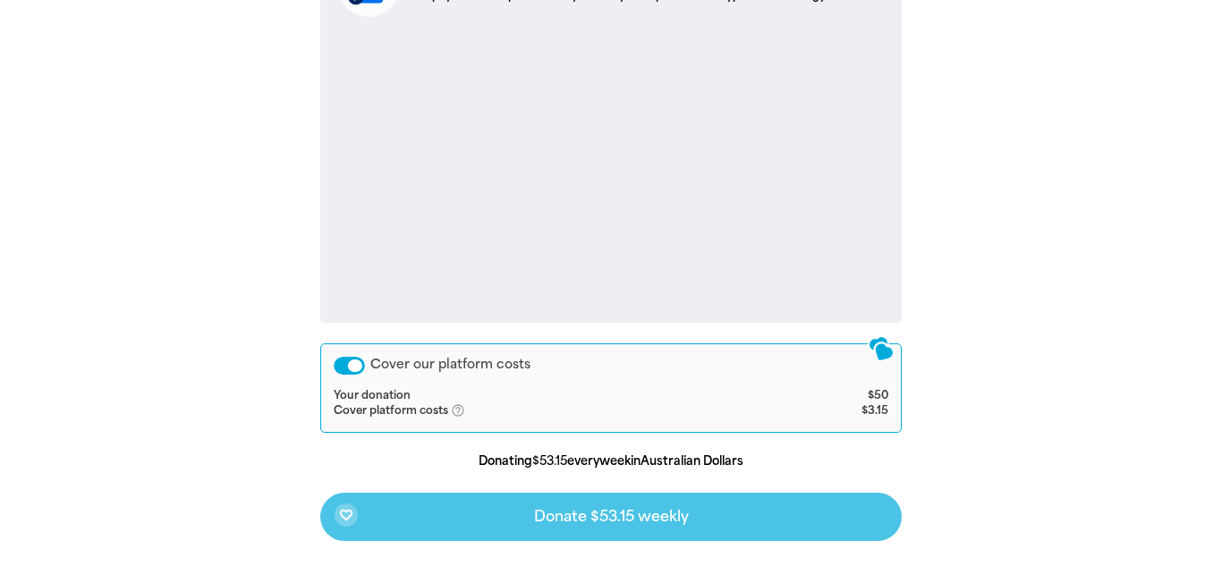
scroll to position [609, 0]
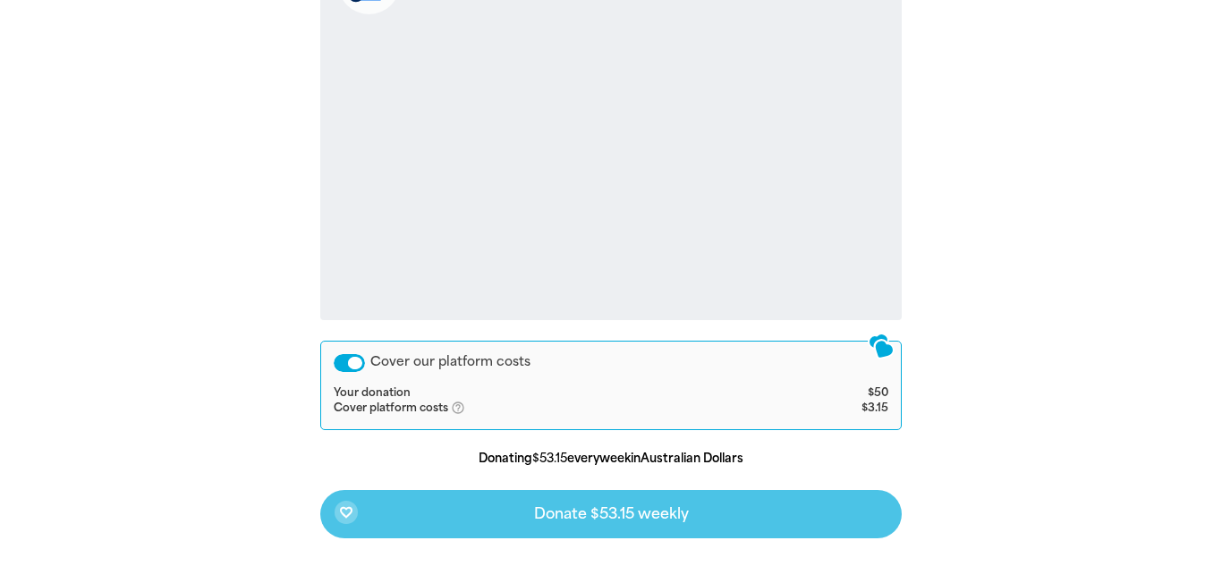
click at [703, 511] on div "favorite_border Donate $53.15 weekly" at bounding box center [610, 514] width 581 height 48
click at [796, 524] on div "favorite_border Donate $53.15 weekly" at bounding box center [610, 514] width 581 height 48
click at [801, 512] on div "favorite_border Donate $53.15 weekly" at bounding box center [610, 514] width 581 height 48
click at [802, 511] on div "favorite_border Donate $53.15 weekly" at bounding box center [610, 514] width 581 height 48
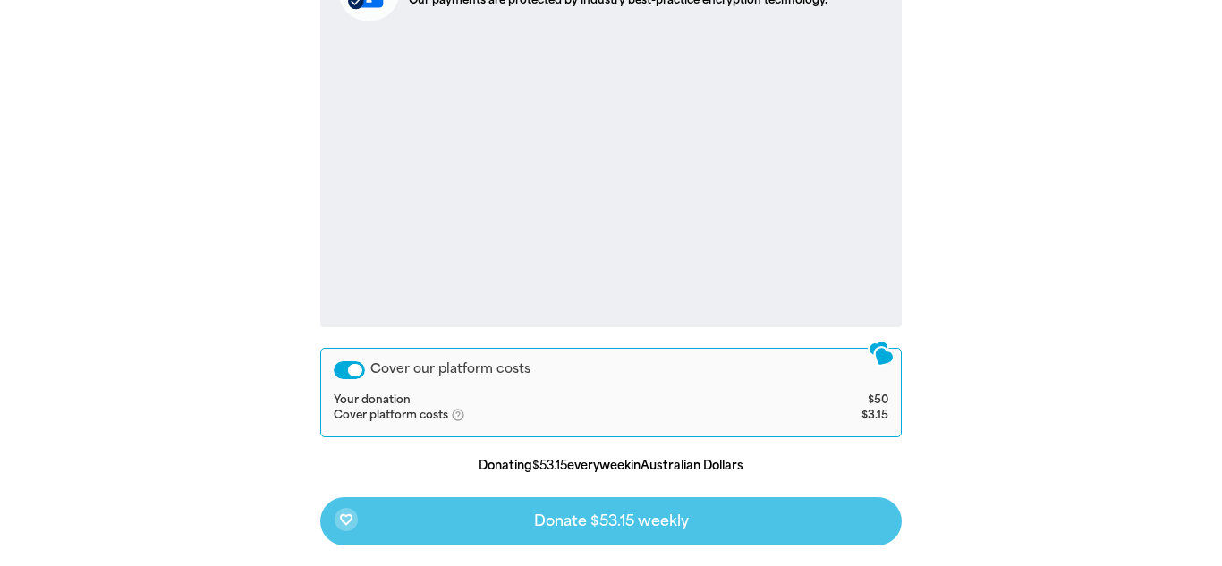
scroll to position [600, 0]
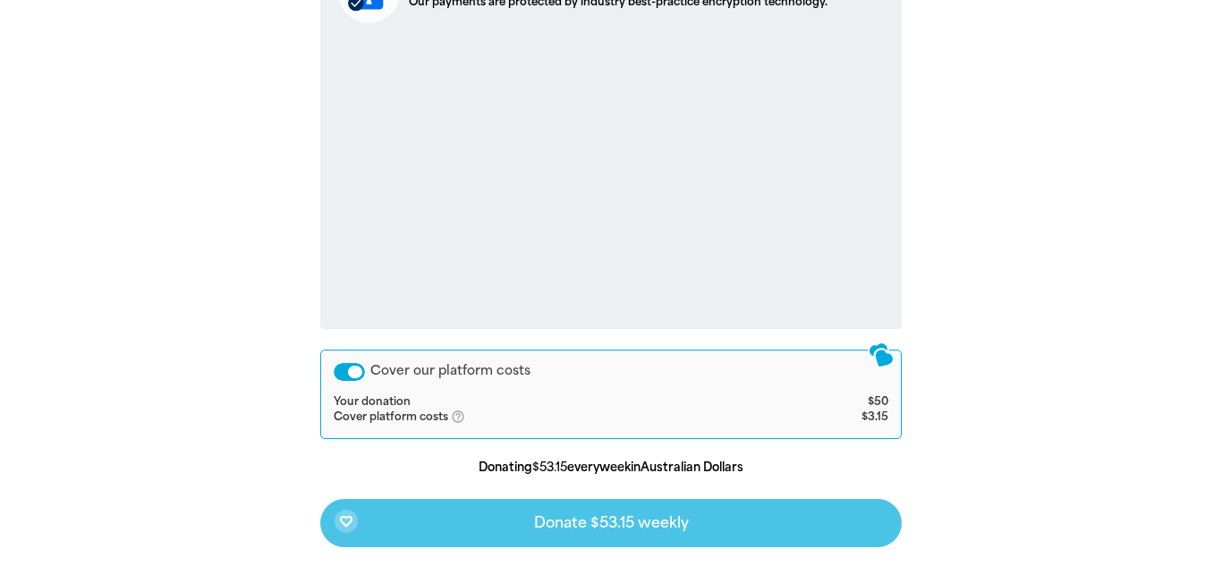
click at [834, 497] on form "Enter your payment details Secure payment Our payments are protected by industr…" at bounding box center [610, 233] width 581 height 630
click at [844, 499] on div "favorite_border Donate $53.15 weekly" at bounding box center [610, 523] width 581 height 48
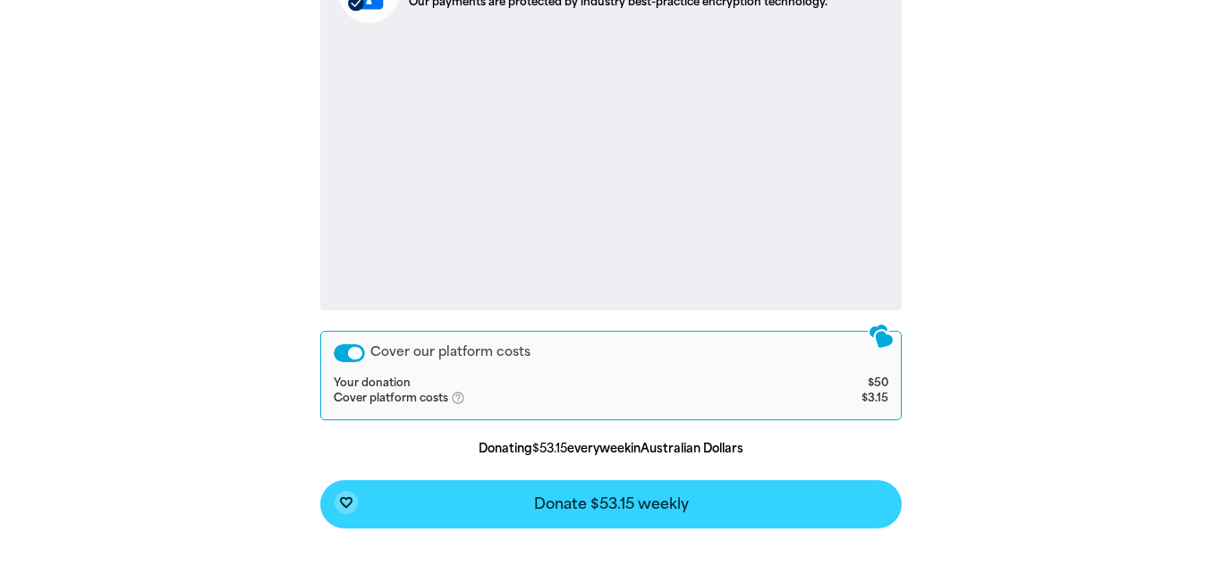
click at [829, 484] on button "favorite_border Donate $53.15 weekly" at bounding box center [610, 504] width 581 height 48
click at [815, 513] on span "Processing..." at bounding box center [610, 504] width 581 height 48
click at [838, 511] on span "Processing..." at bounding box center [610, 504] width 581 height 48
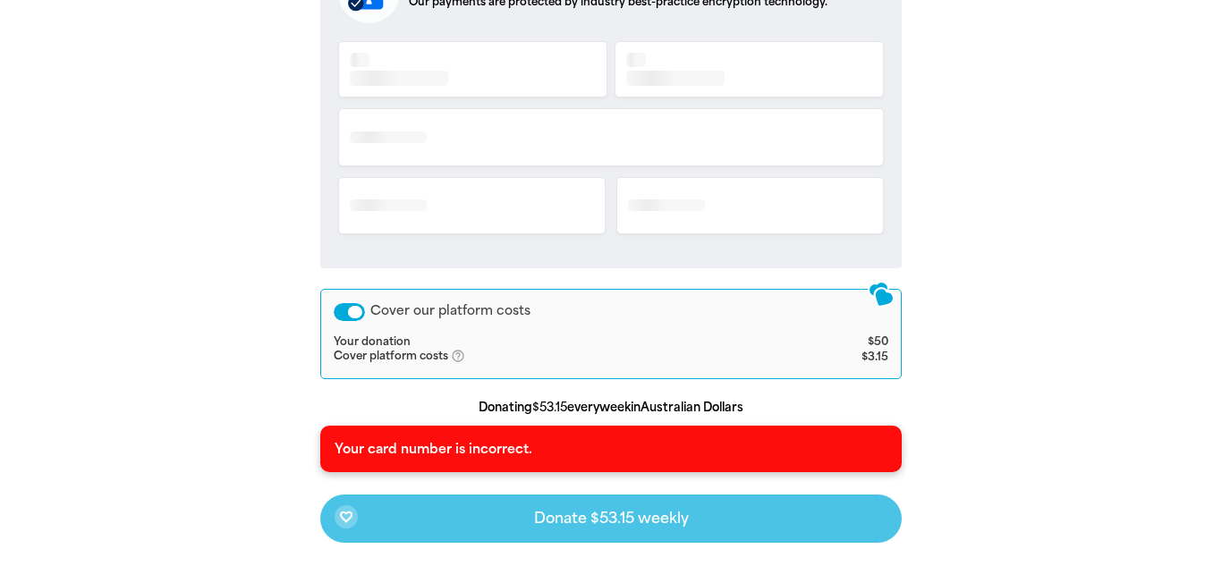
click at [858, 528] on div "favorite_border Donate $53.15 weekly" at bounding box center [610, 519] width 581 height 48
click at [875, 525] on div "favorite_border Donate $53.15 weekly" at bounding box center [610, 519] width 581 height 48
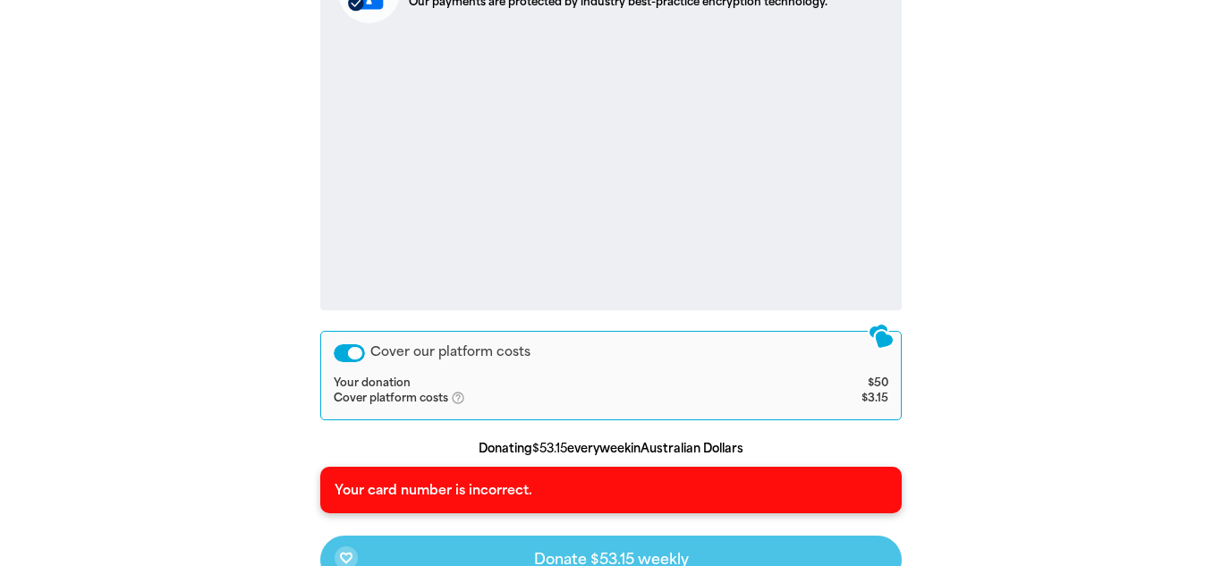
scroll to position [652, 0]
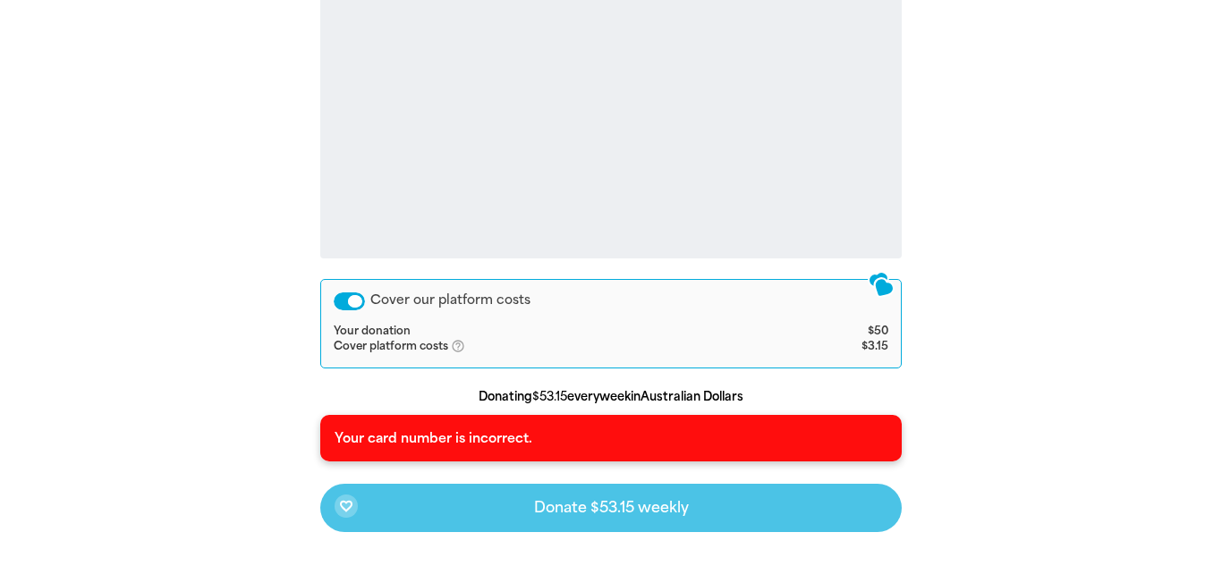
click at [864, 519] on div "favorite_border Donate $53.15 weekly" at bounding box center [610, 508] width 581 height 48
click at [867, 524] on div "favorite_border Donate $53.15 weekly" at bounding box center [610, 508] width 581 height 48
